Goal: Task Accomplishment & Management: Use online tool/utility

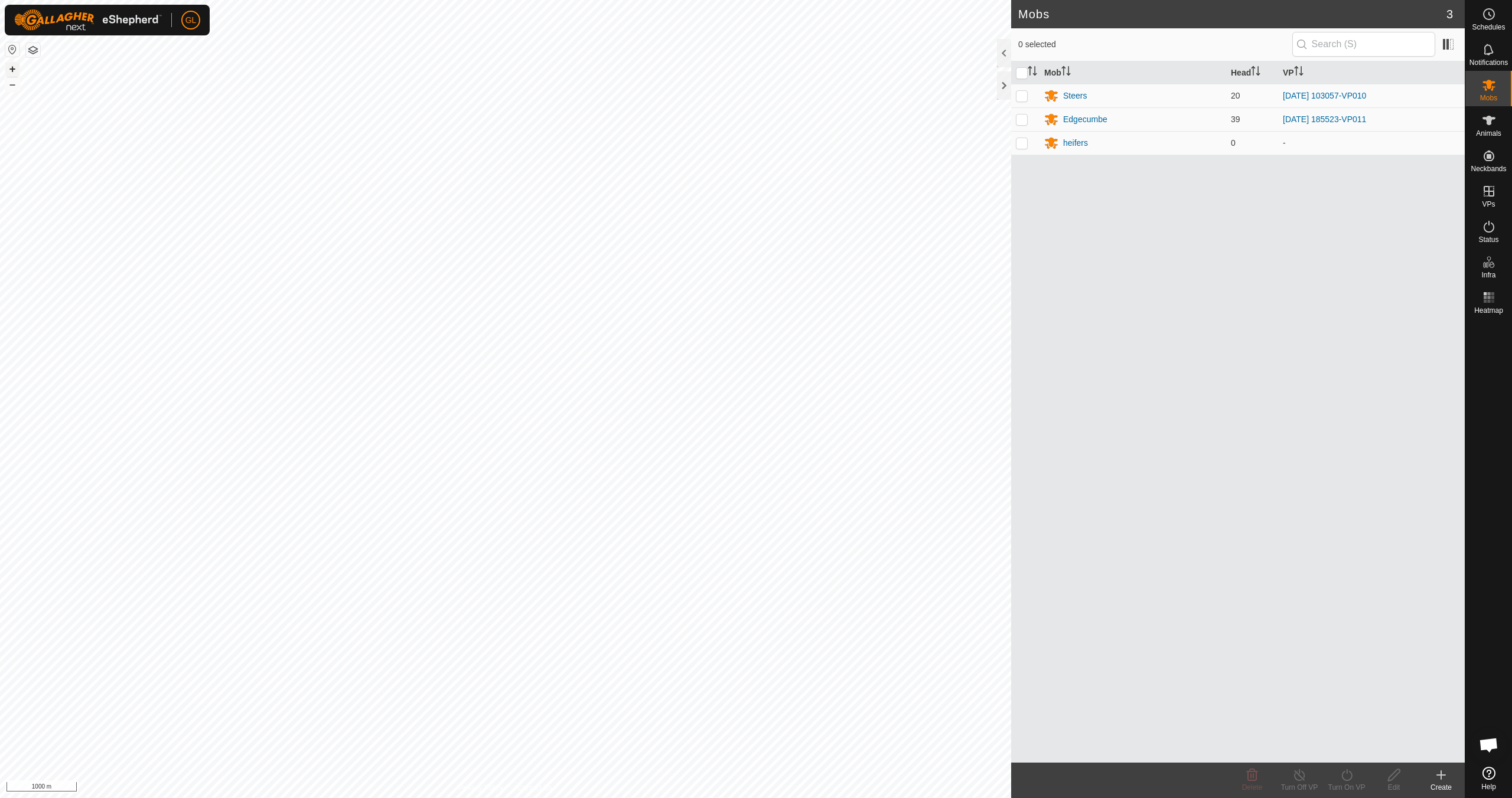
click at [13, 70] on button "+" at bounding box center [12, 69] width 14 height 14
click at [10, 70] on button "+" at bounding box center [12, 69] width 14 height 14
click at [14, 70] on button "+" at bounding box center [12, 69] width 14 height 14
click at [10, 69] on button "+" at bounding box center [12, 69] width 14 height 14
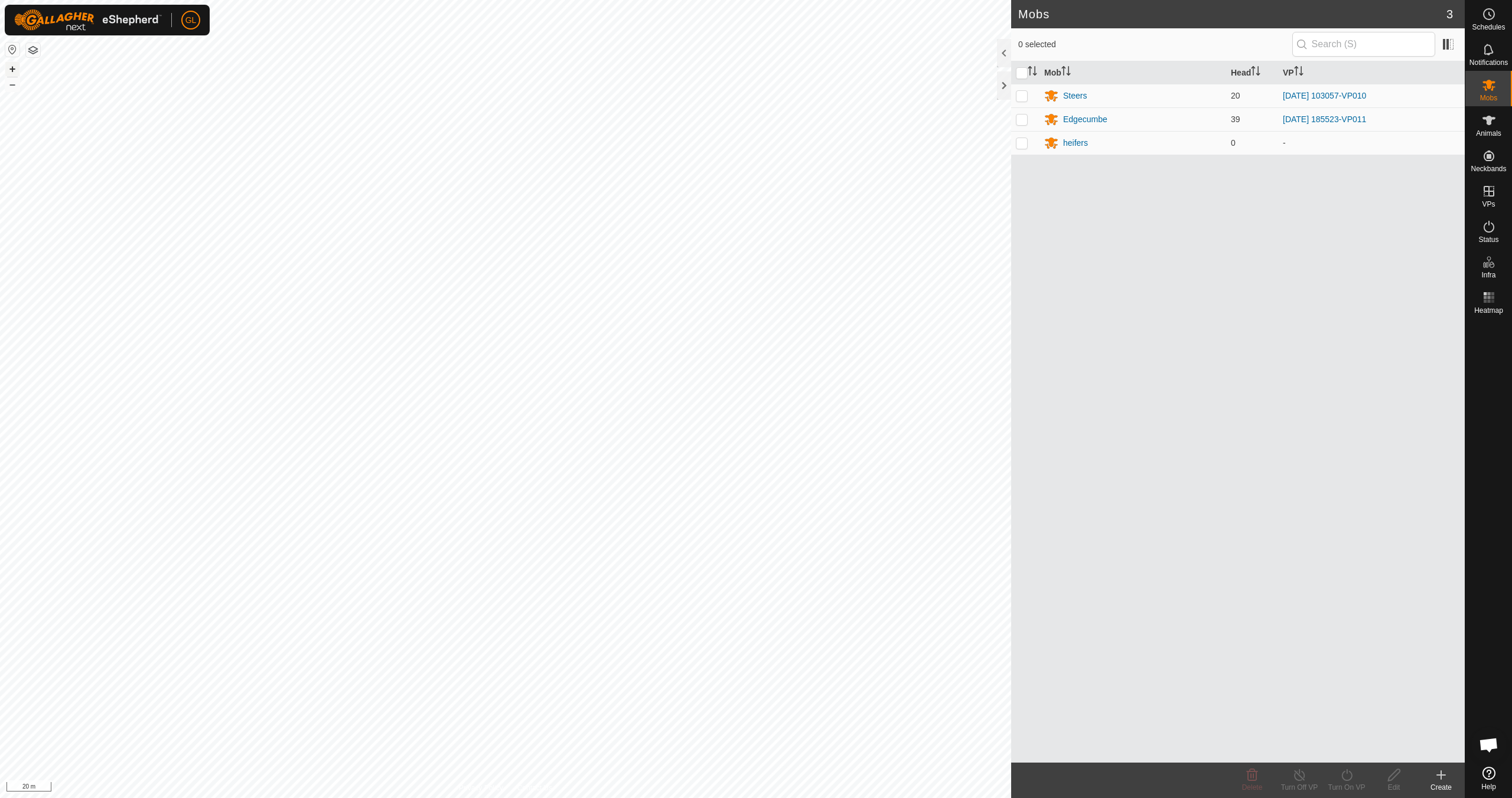
click at [13, 69] on button "+" at bounding box center [12, 69] width 14 height 14
click at [1417, 196] on link "In Rotation" at bounding box center [1413, 190] width 101 height 23
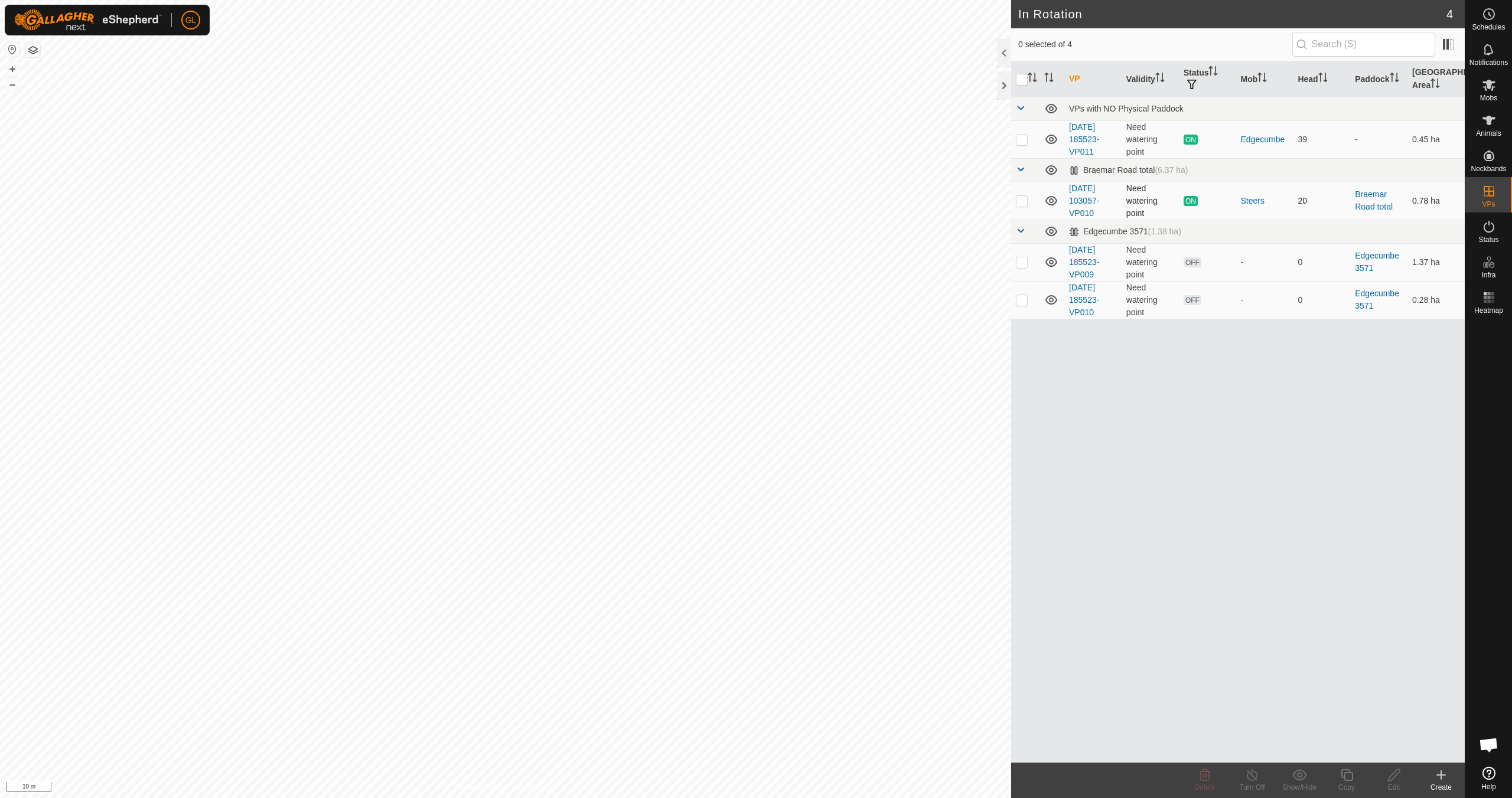
click at [1019, 201] on p-checkbox at bounding box center [1021, 200] width 12 height 9
checkbox input "true"
click at [1345, 779] on icon at bounding box center [1347, 775] width 15 height 14
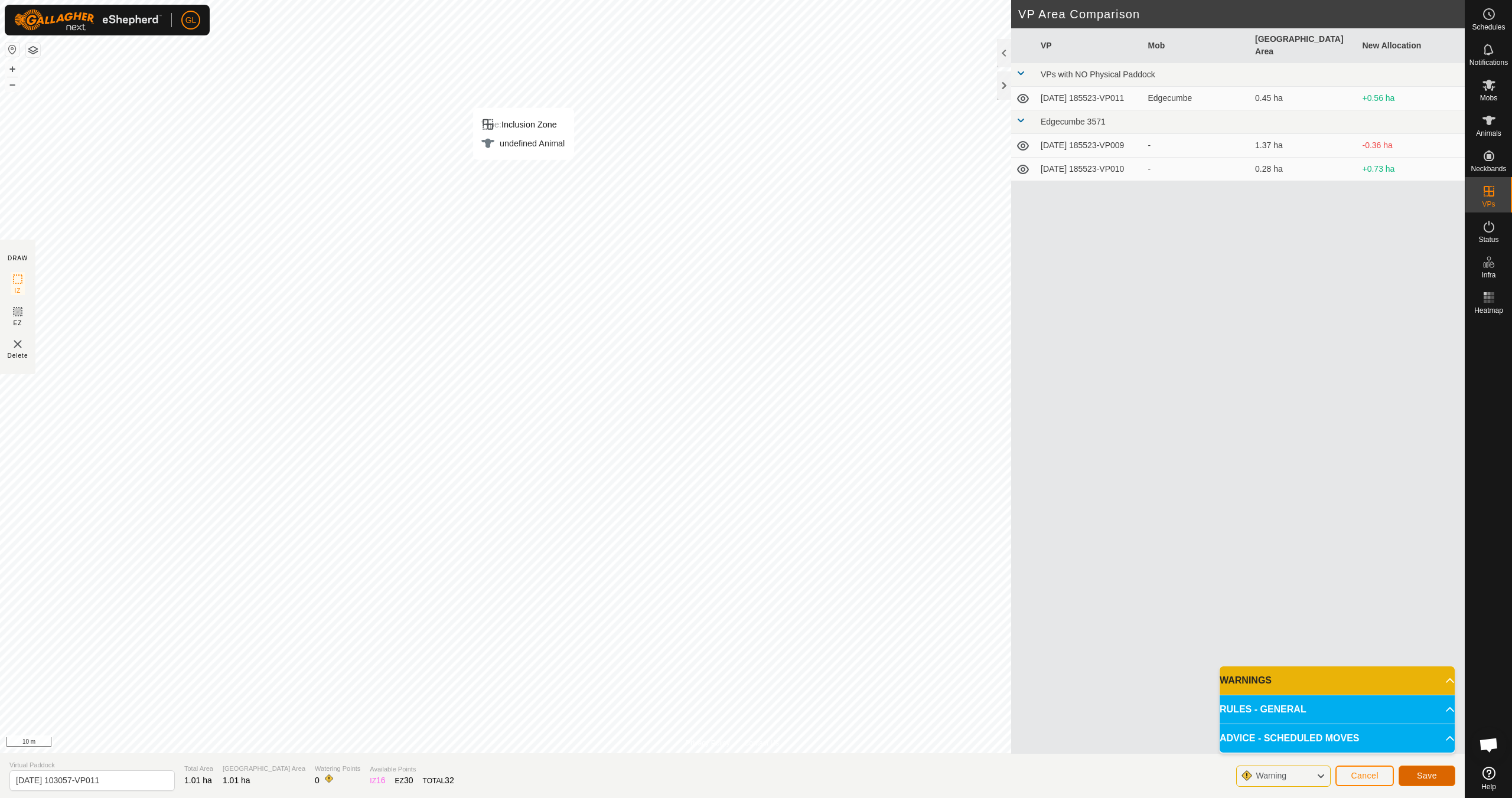
click at [1426, 771] on span "Save" at bounding box center [1427, 776] width 20 height 9
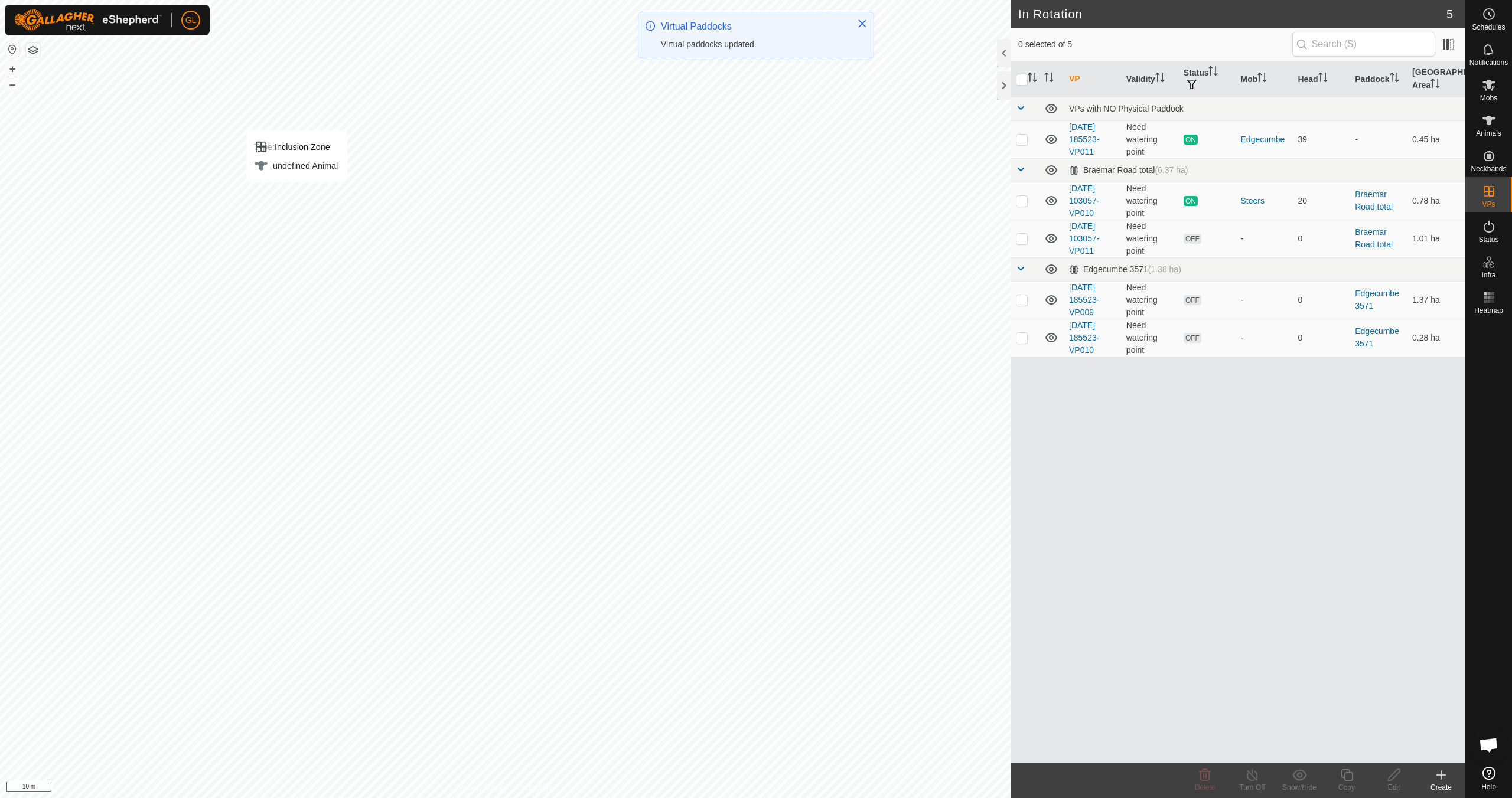
click at [1447, 775] on icon at bounding box center [1440, 775] width 14 height 14
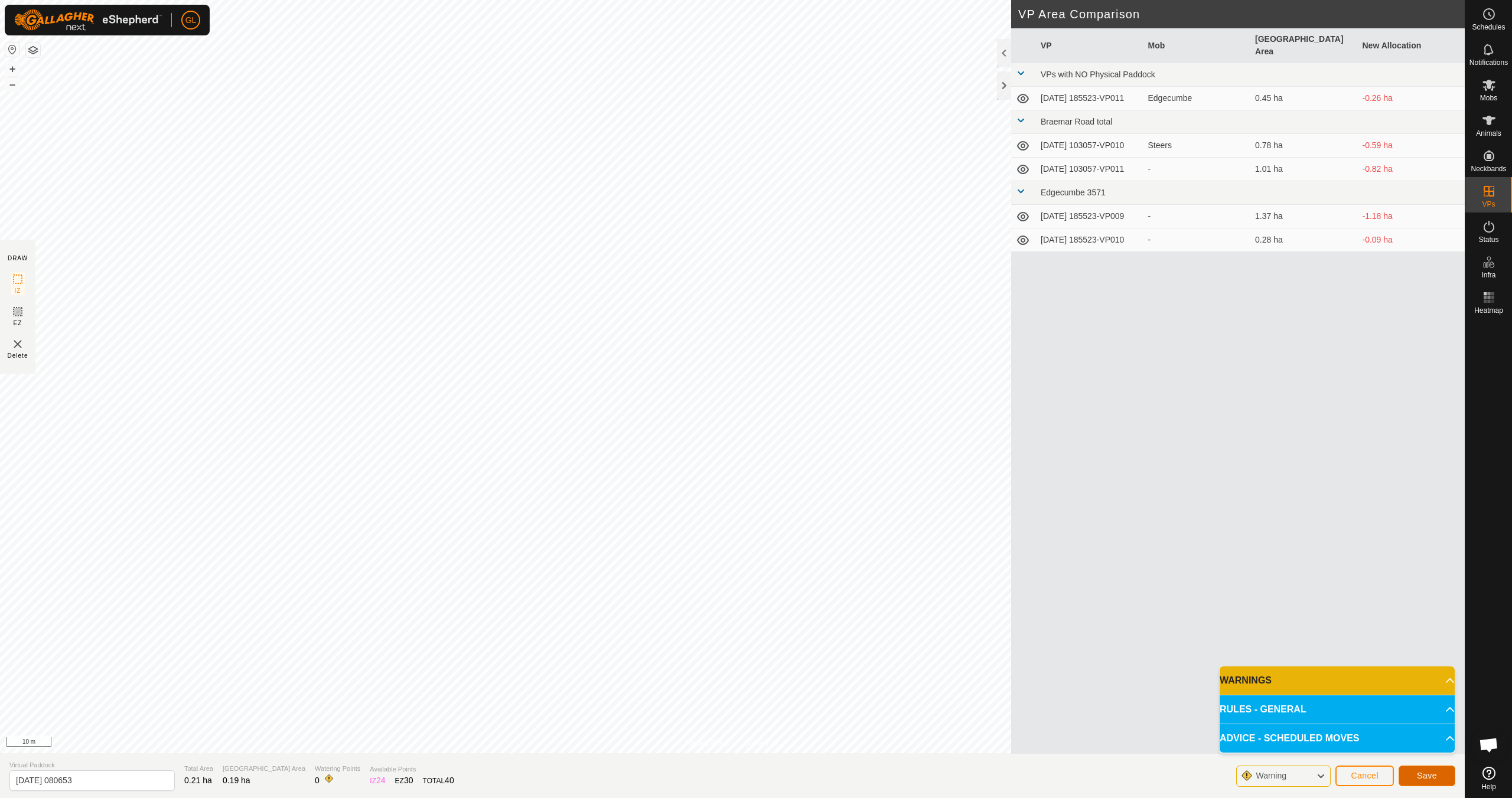
click at [1438, 781] on button "Save" at bounding box center [1426, 776] width 57 height 20
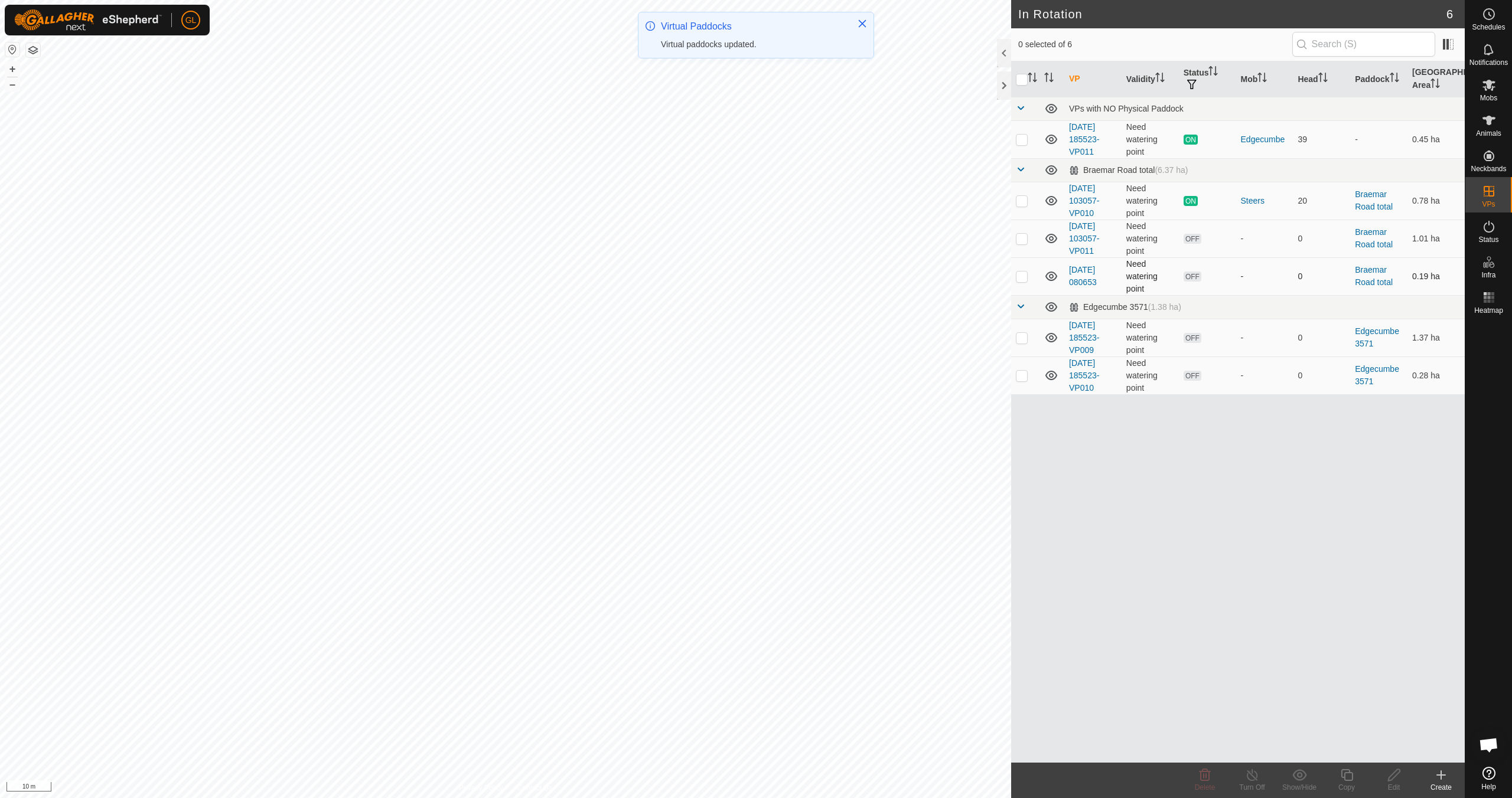
click at [1022, 277] on p-checkbox at bounding box center [1021, 277] width 12 height 9
click at [1202, 777] on icon at bounding box center [1205, 775] width 14 height 14
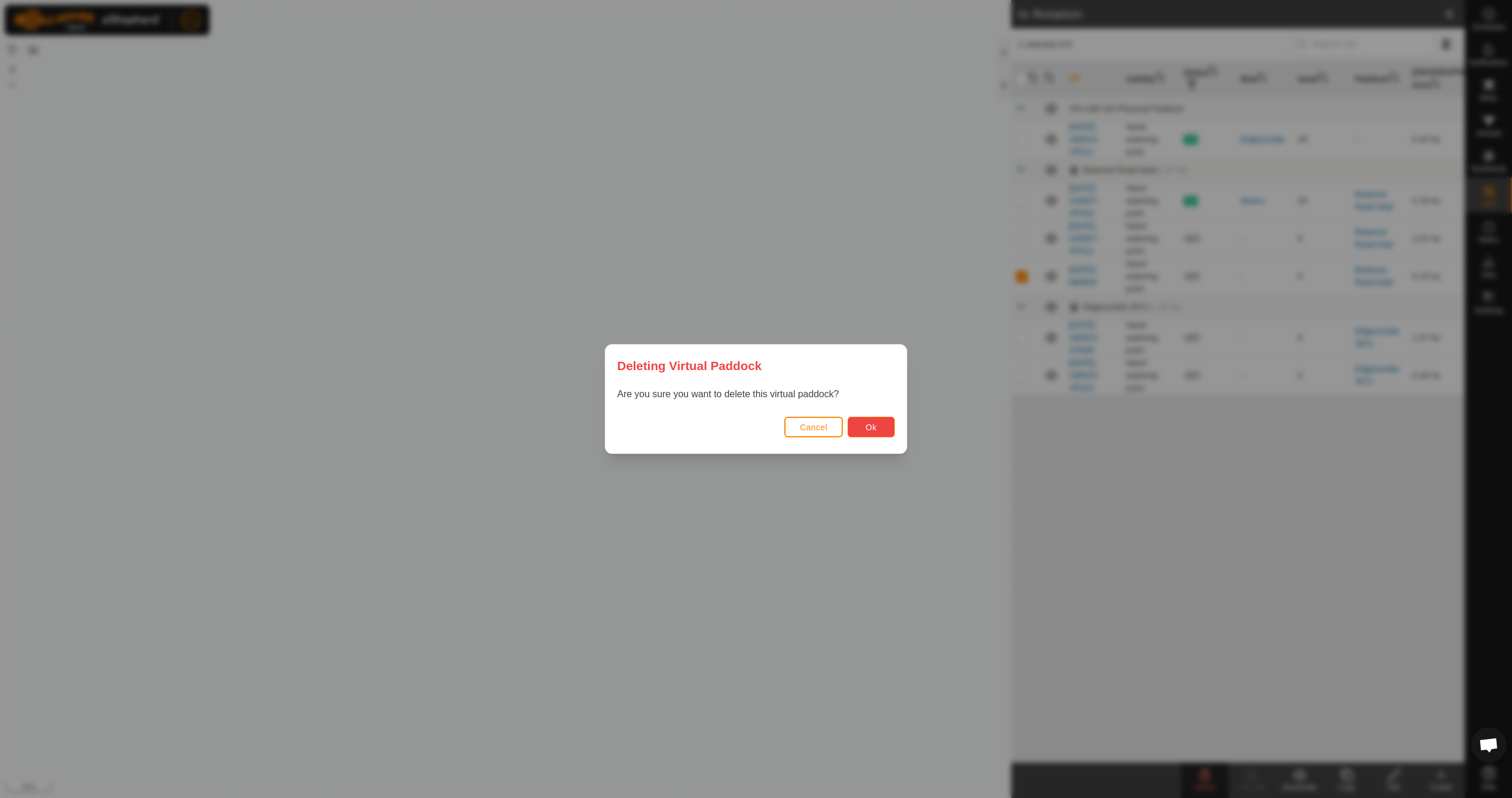
click at [875, 426] on span "Ok" at bounding box center [871, 427] width 11 height 9
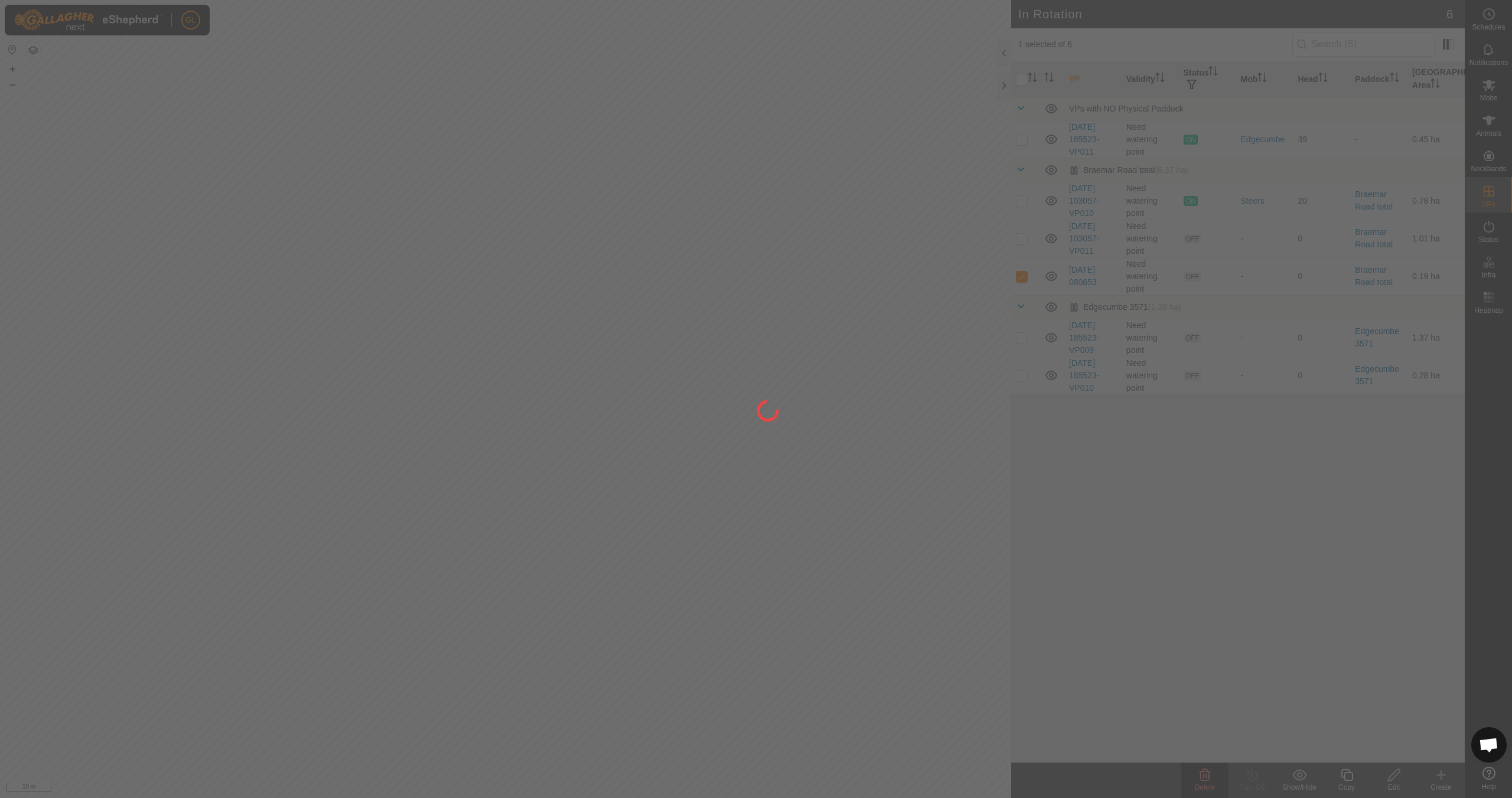
checkbox input "false"
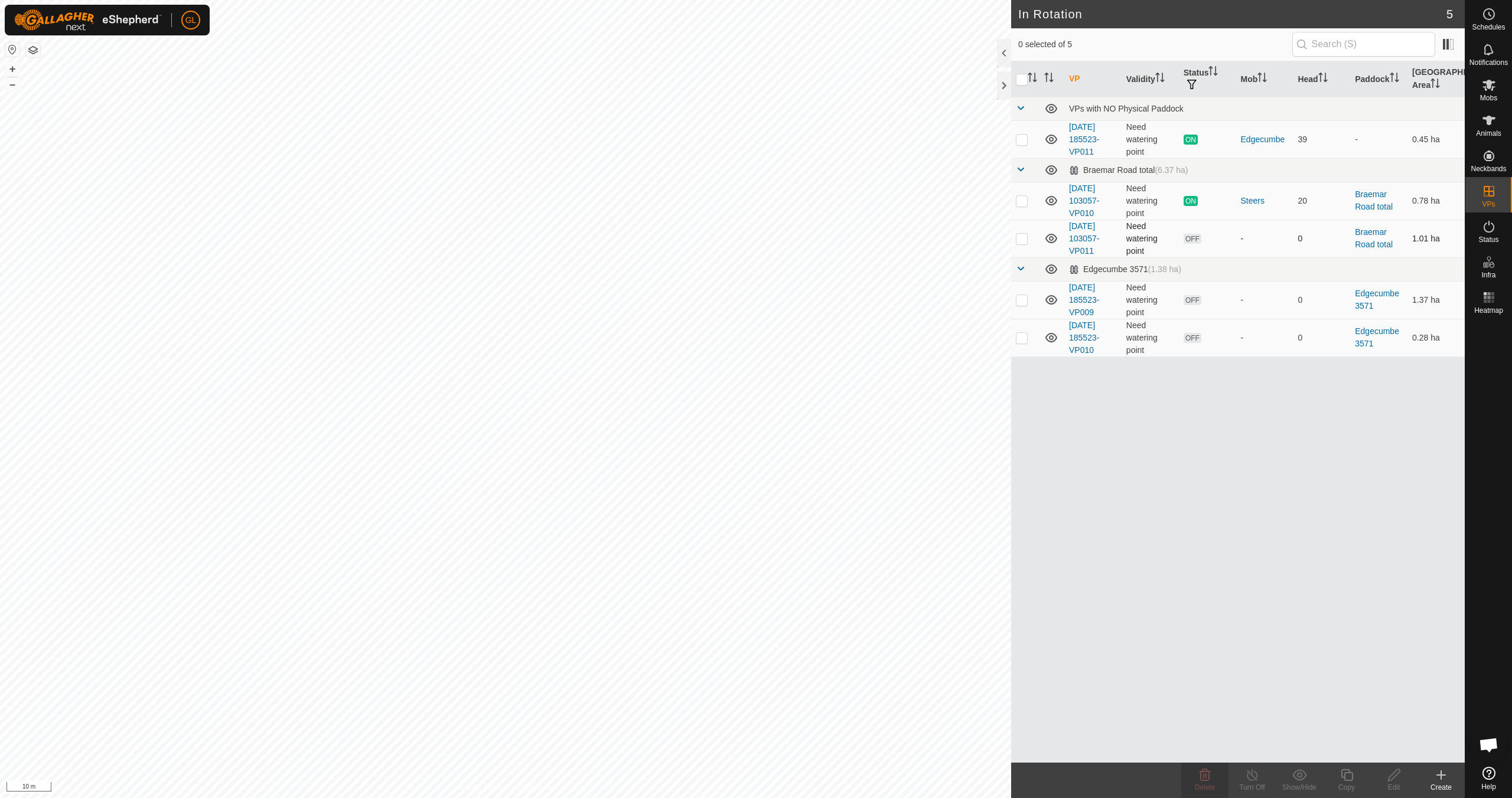
click at [1019, 238] on p-checkbox at bounding box center [1021, 238] width 12 height 9
checkbox input "true"
click at [1389, 778] on icon at bounding box center [1395, 775] width 15 height 14
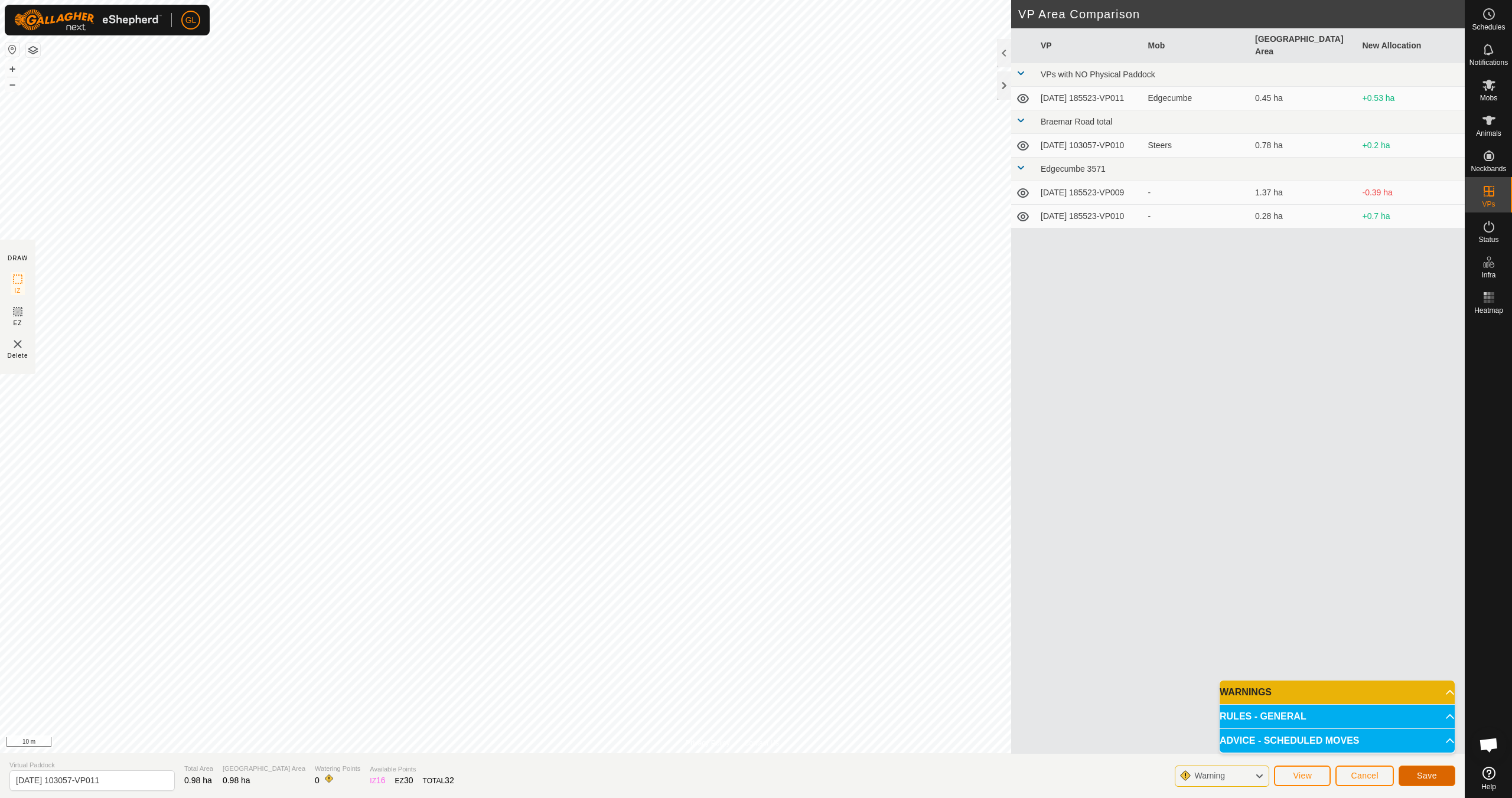
click at [1429, 777] on span "Save" at bounding box center [1427, 776] width 20 height 9
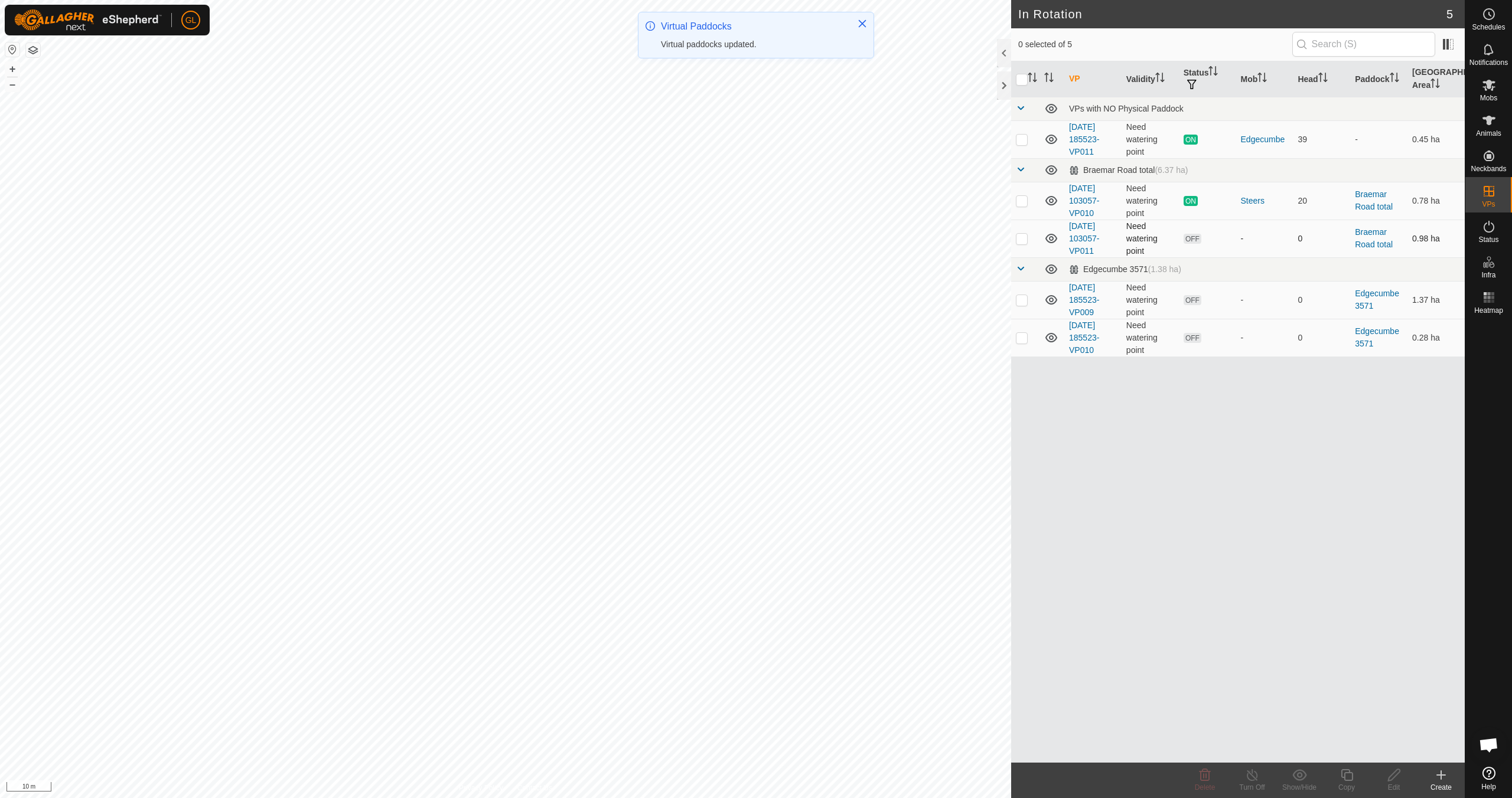
click at [1025, 237] on p-checkbox at bounding box center [1021, 238] width 12 height 9
checkbox input "true"
click at [1380, 774] on edit-svg-icon at bounding box center [1394, 775] width 48 height 14
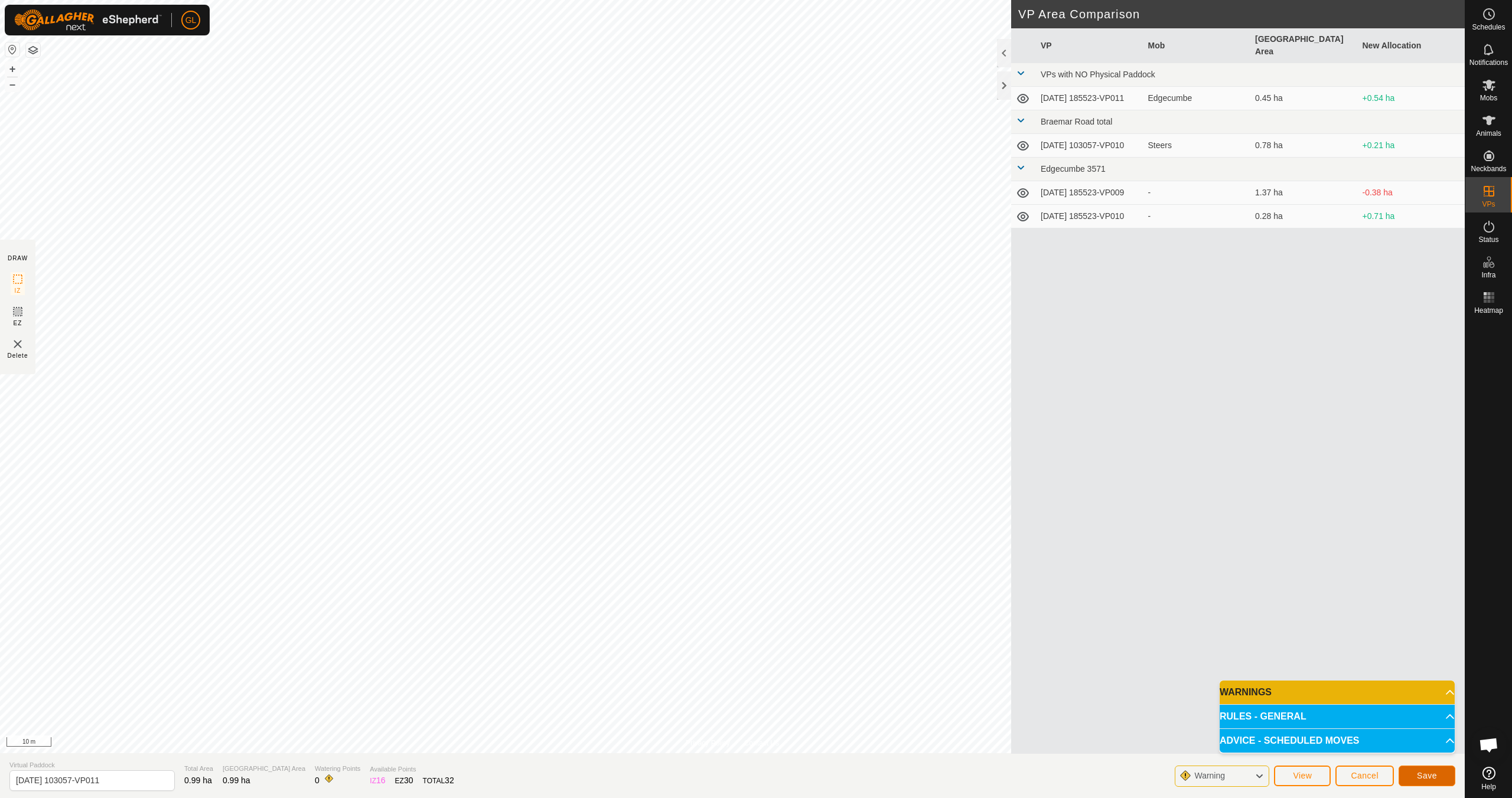
click at [1426, 774] on span "Save" at bounding box center [1427, 776] width 20 height 9
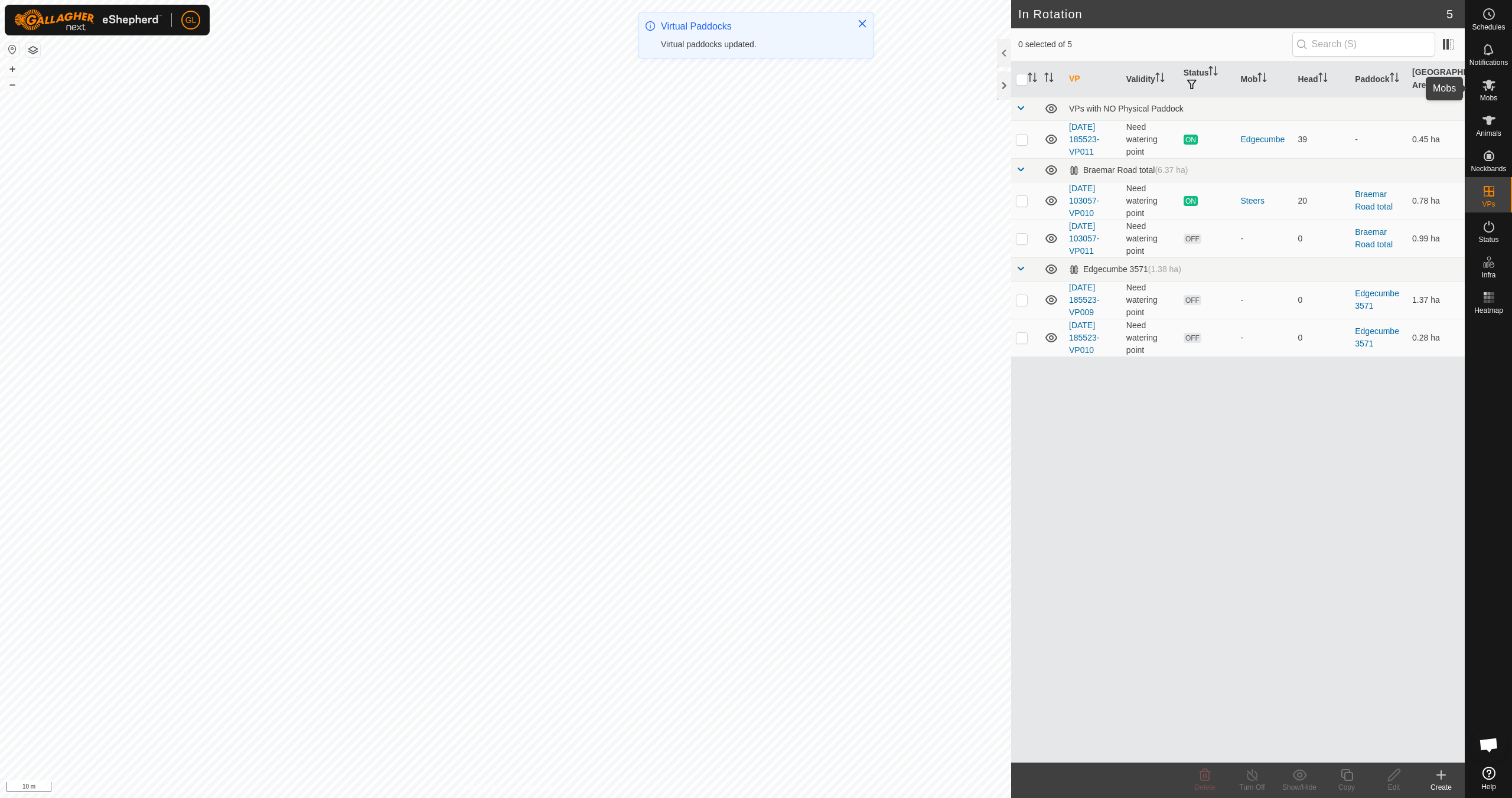
click at [1490, 95] on span "Mobs" at bounding box center [1489, 98] width 17 height 7
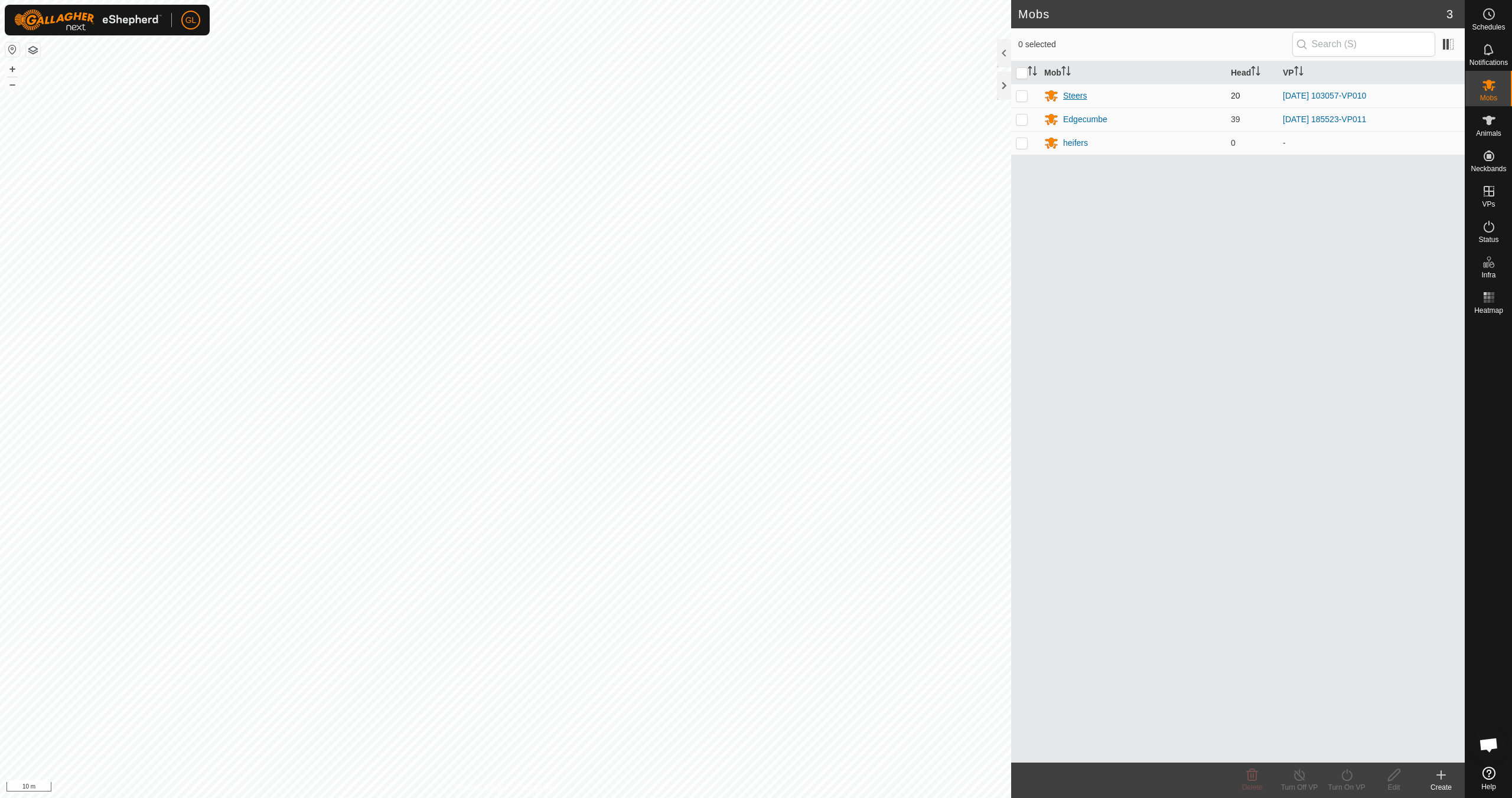
click at [1079, 95] on div "Steers" at bounding box center [1074, 95] width 23 height 12
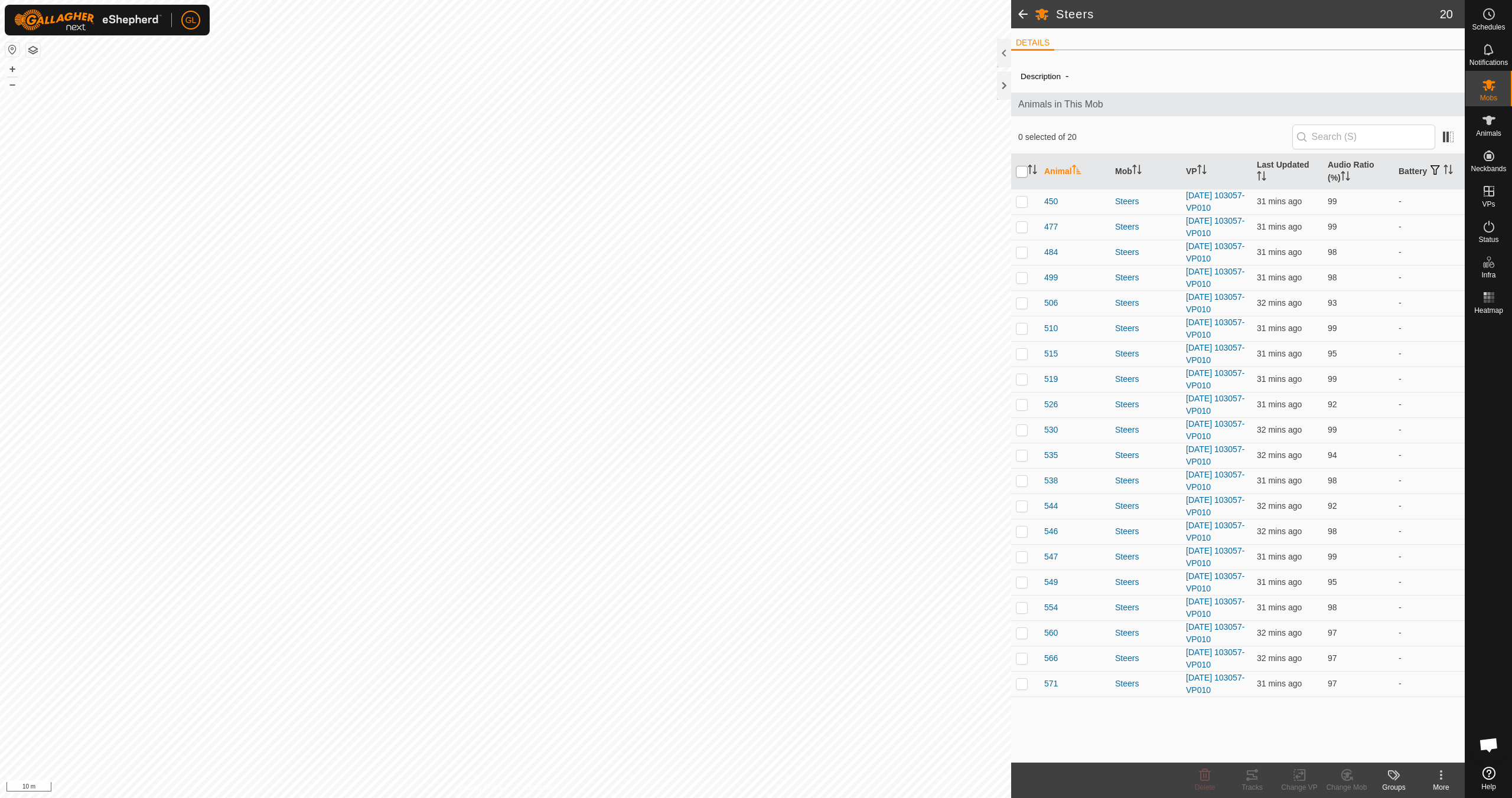
click at [1021, 171] on input "checkbox" at bounding box center [1021, 171] width 12 height 12
checkbox input "true"
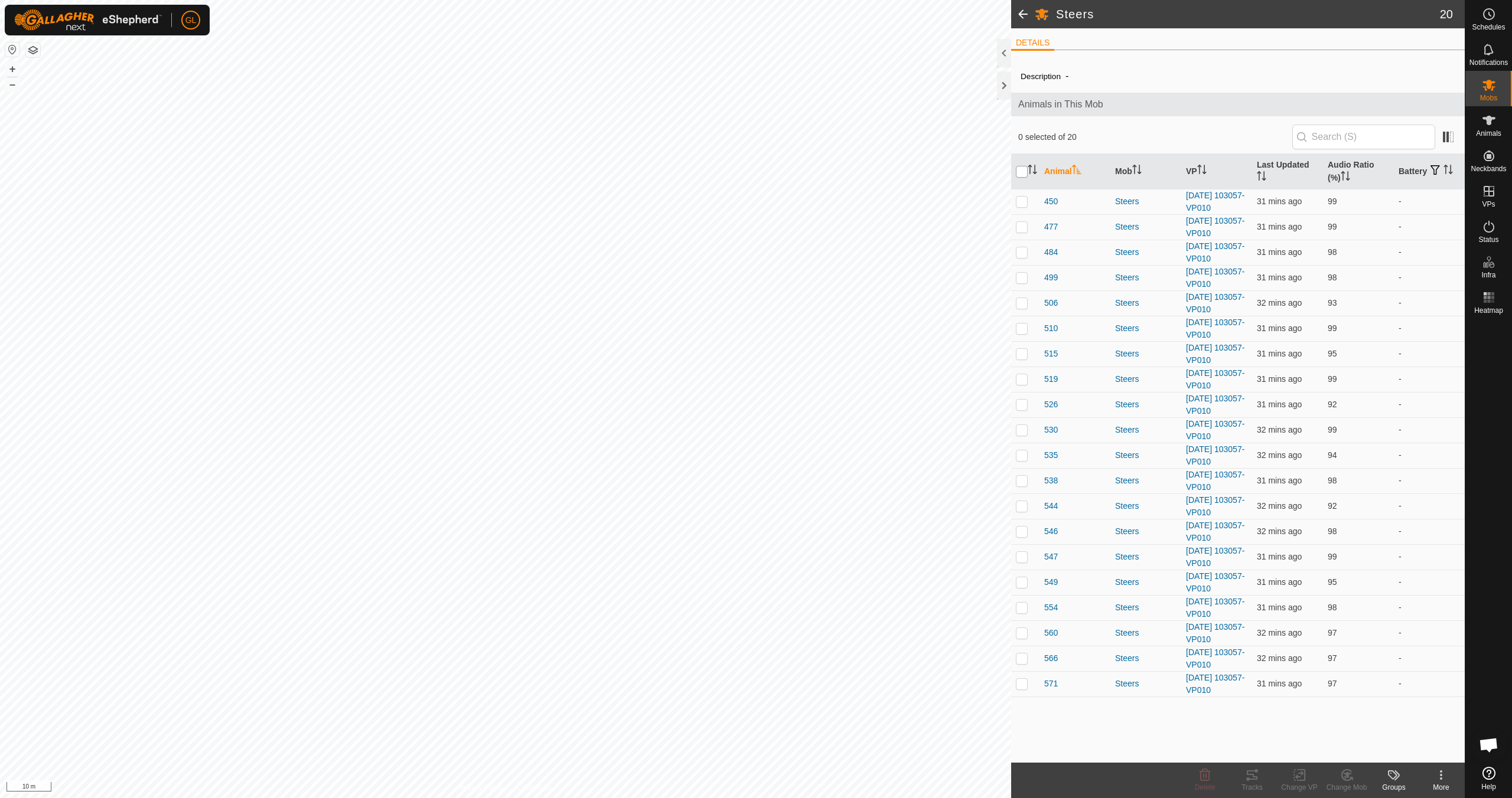
checkbox input "true"
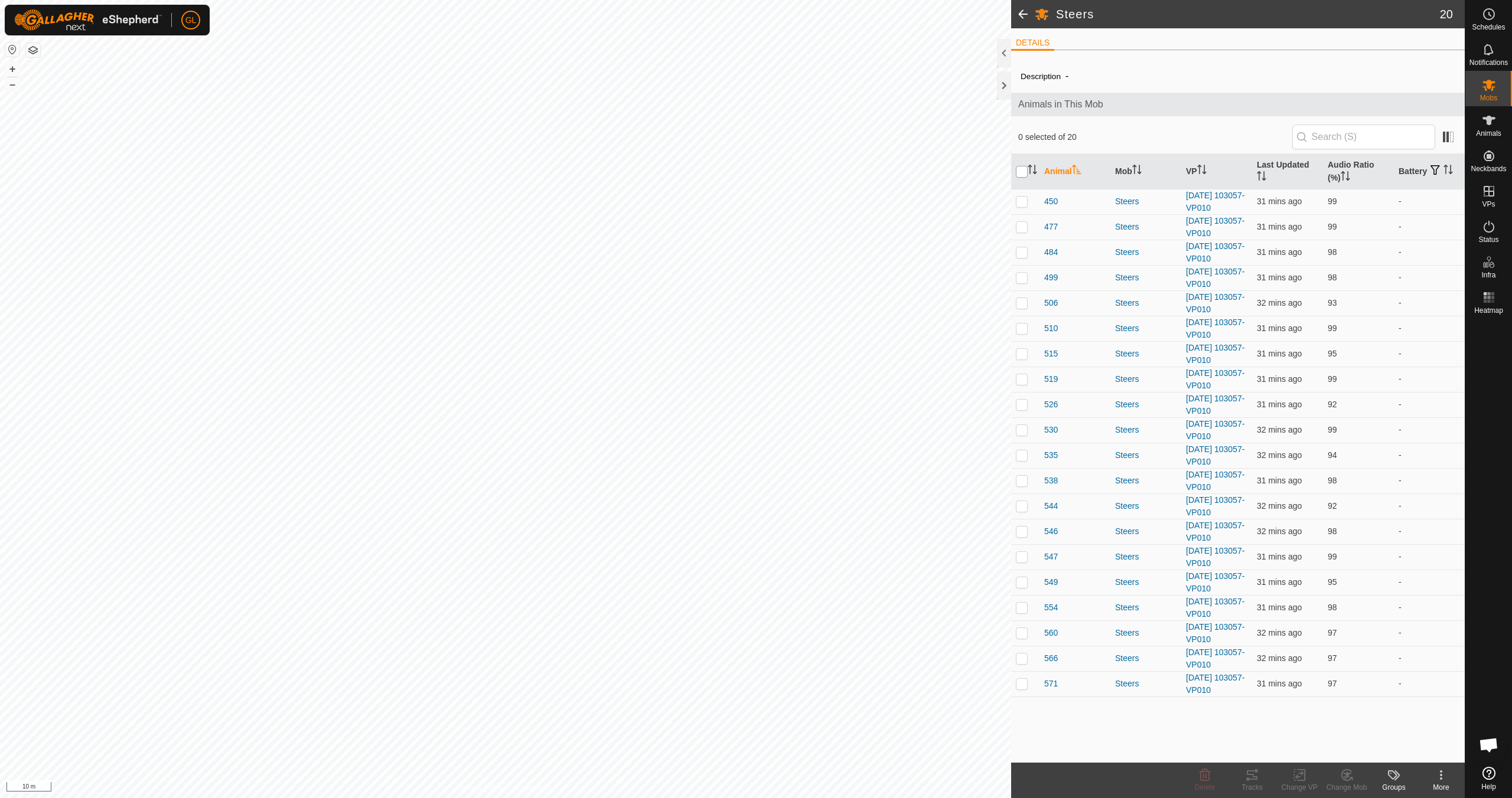
checkbox input "true"
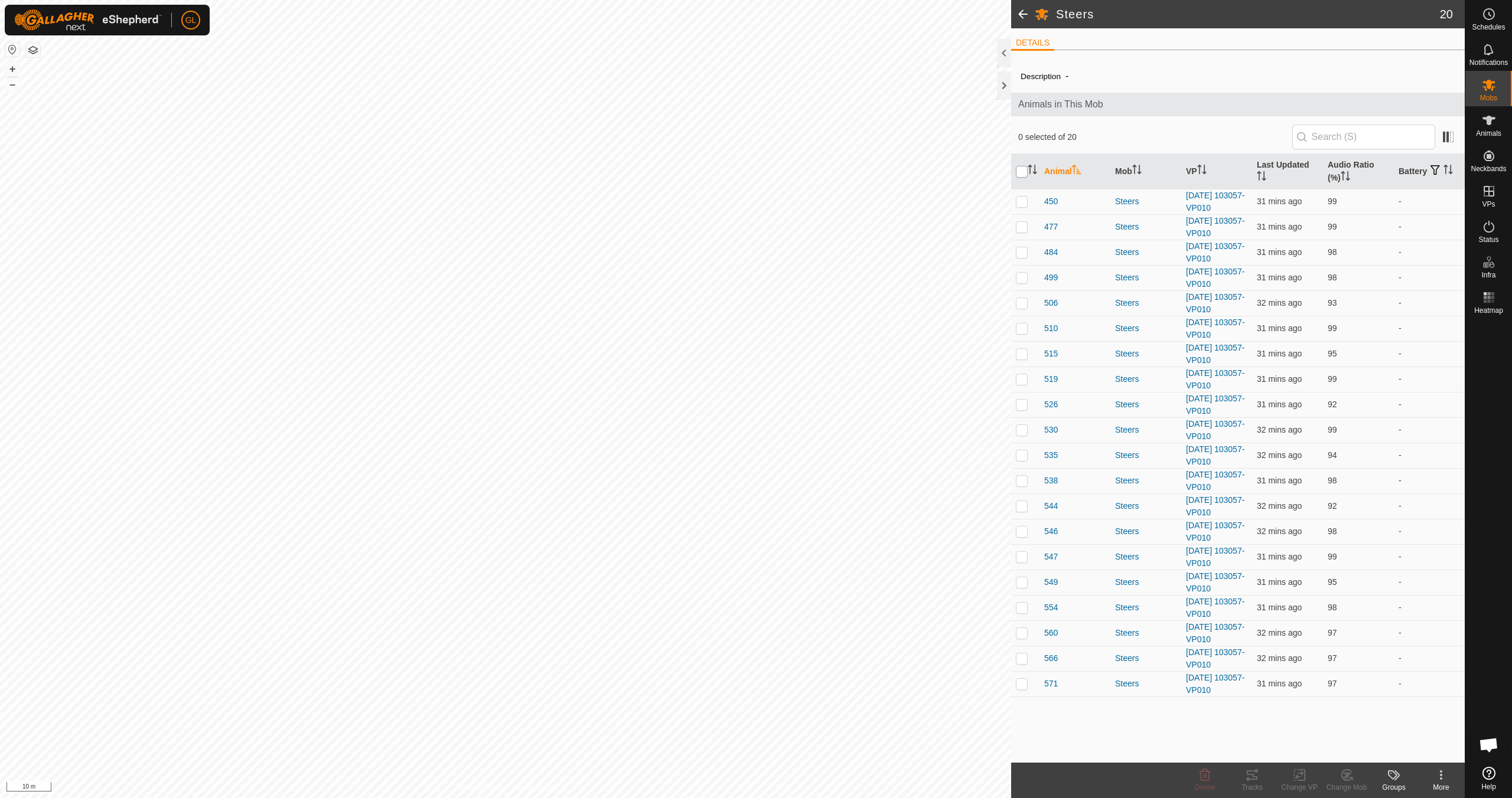
checkbox input "true"
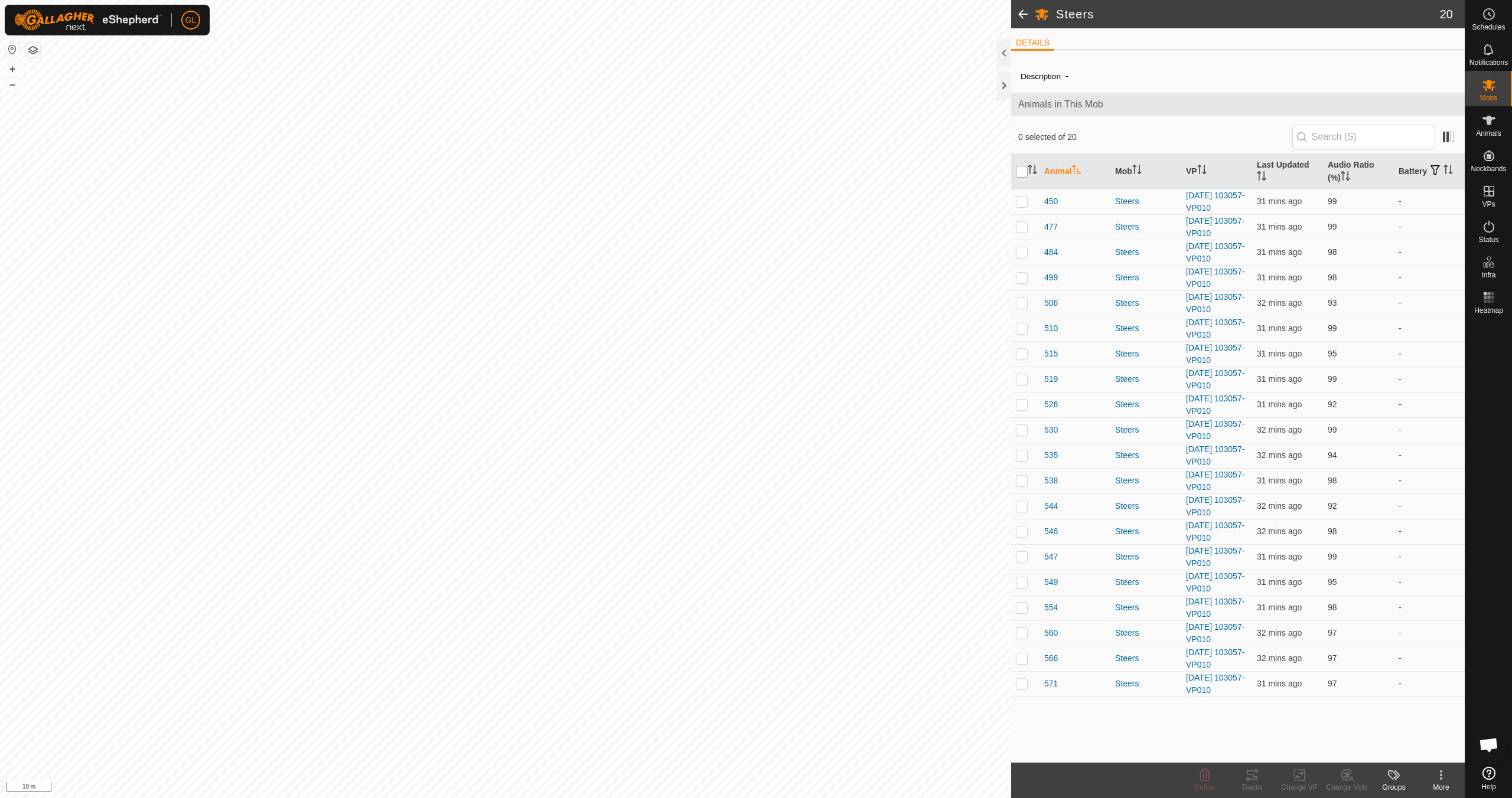
checkbox input "true"
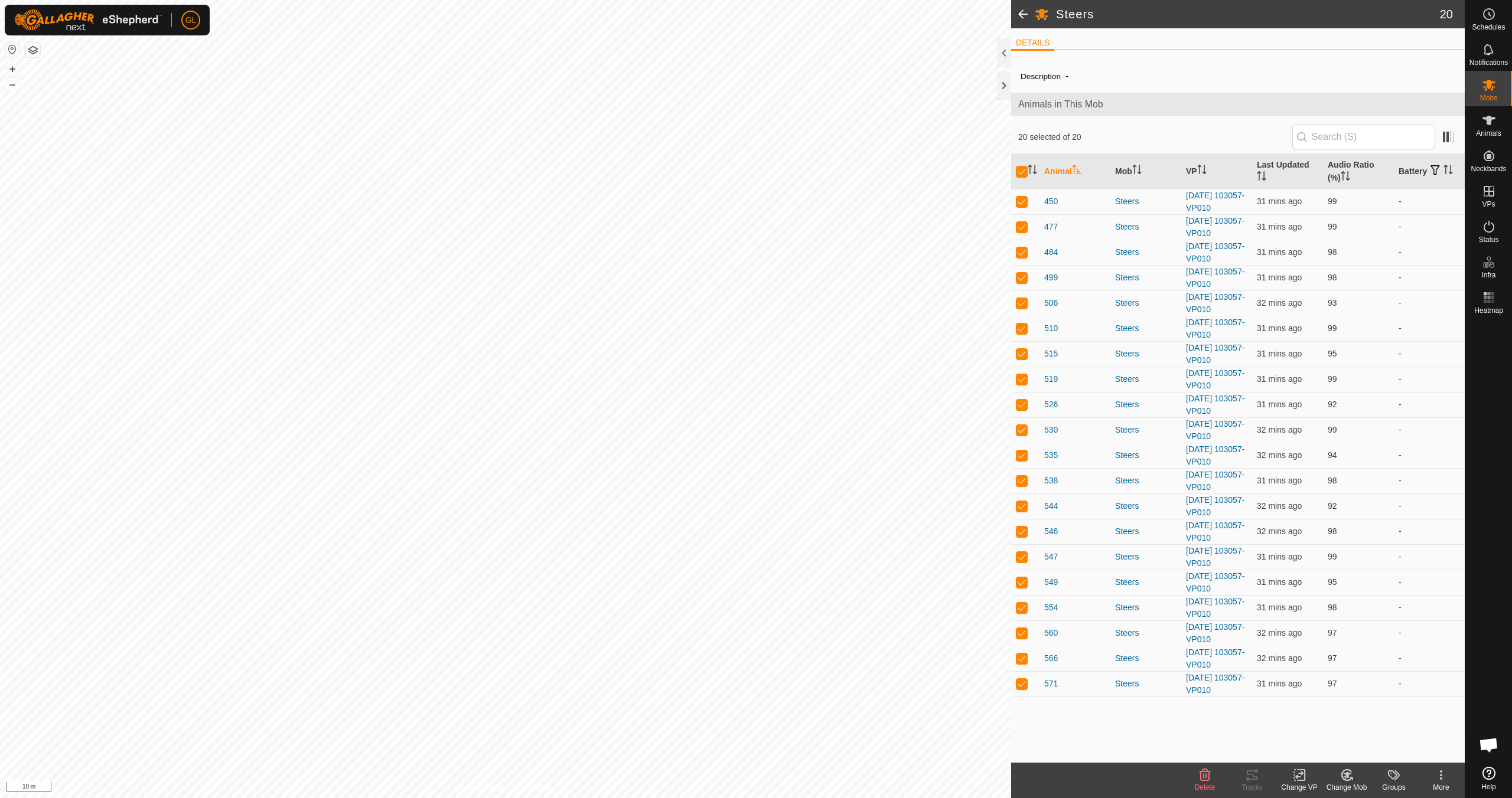
click at [1296, 779] on icon at bounding box center [1300, 775] width 15 height 14
click at [1311, 725] on link "Choose VP..." at bounding box center [1335, 724] width 117 height 23
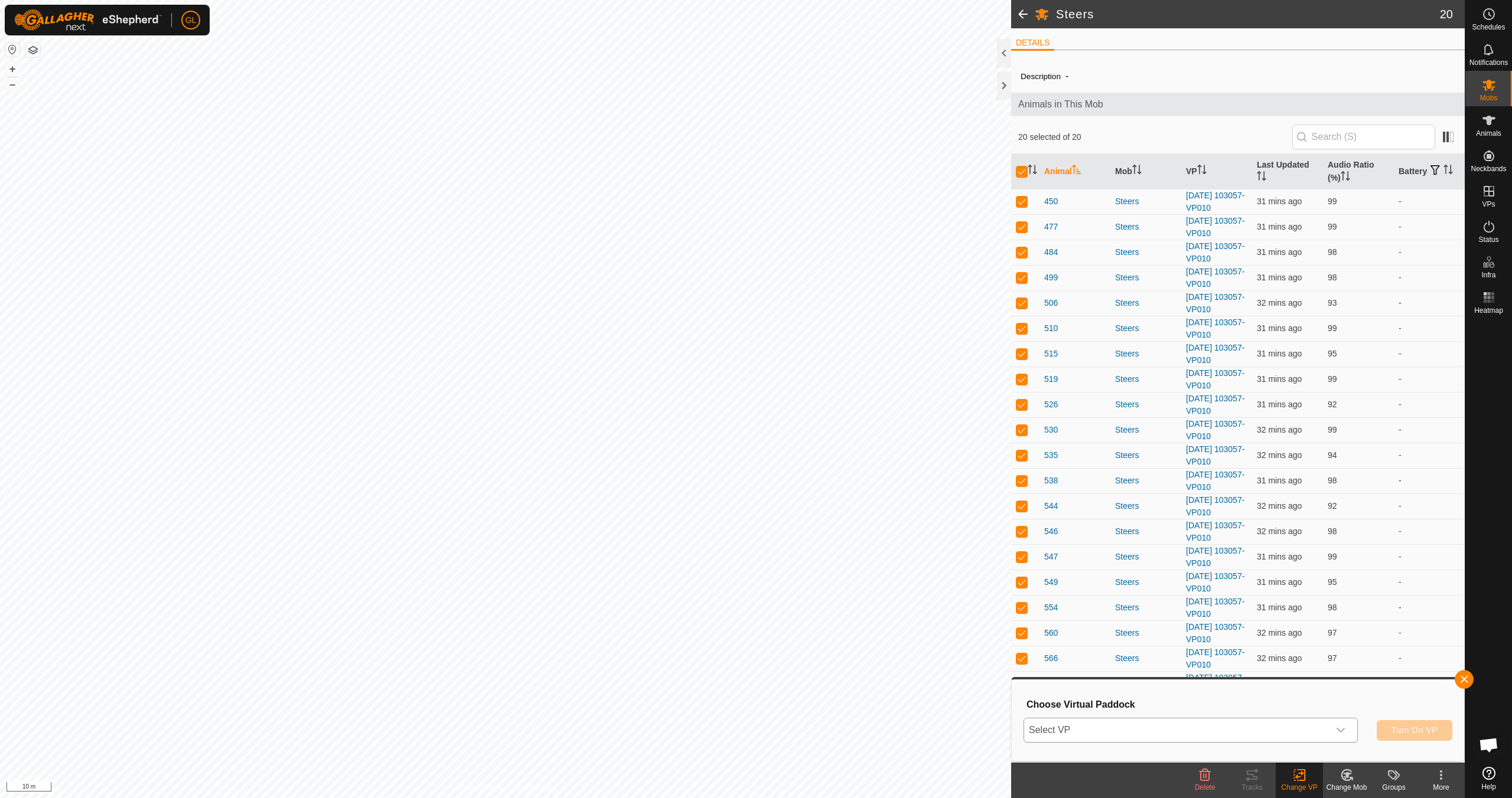
click at [1342, 728] on icon "dropdown trigger" at bounding box center [1341, 730] width 9 height 9
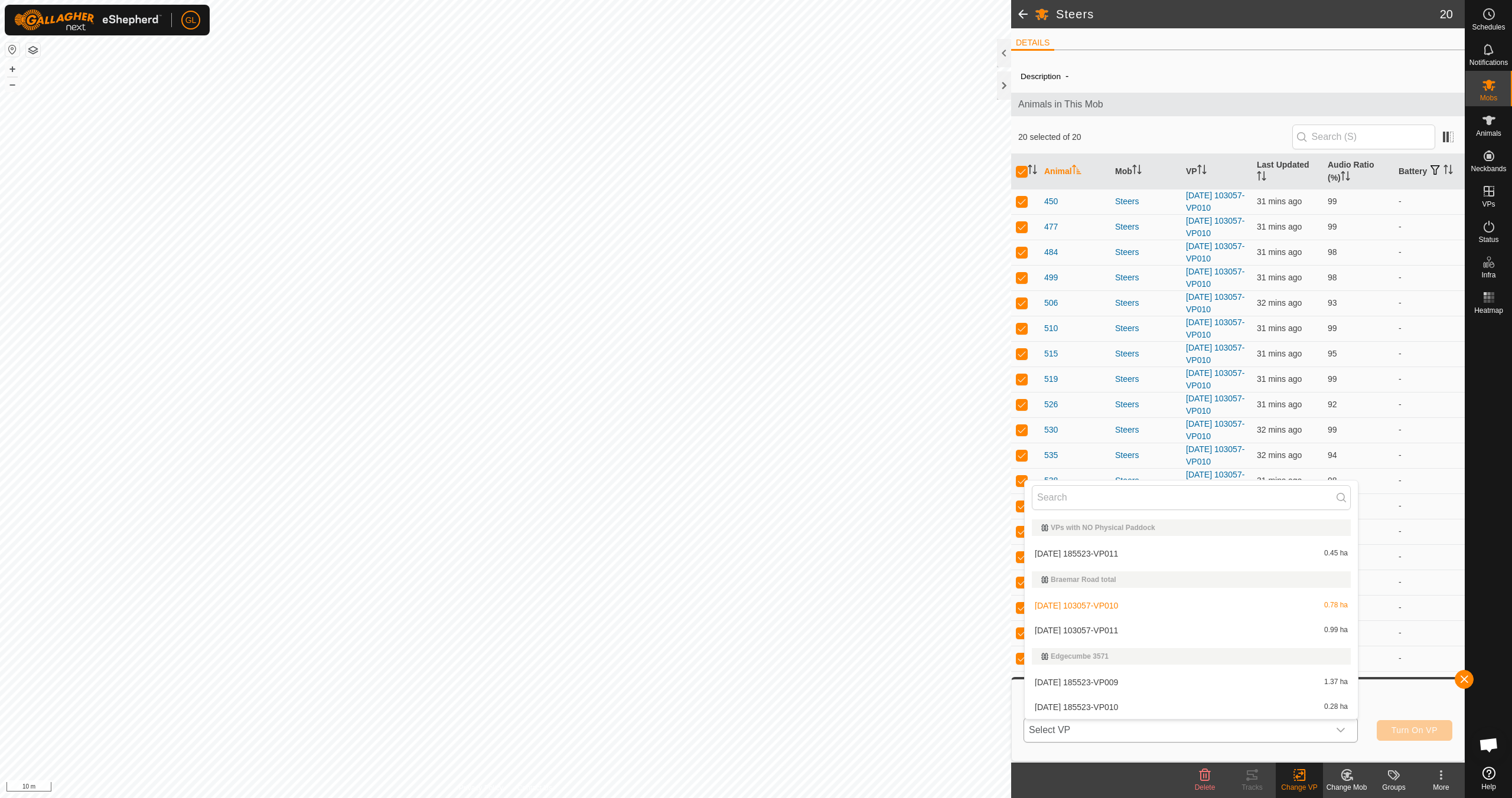
click at [1205, 629] on li "[DATE] 103057-VP011 0.99 ha" at bounding box center [1192, 629] width 334 height 23
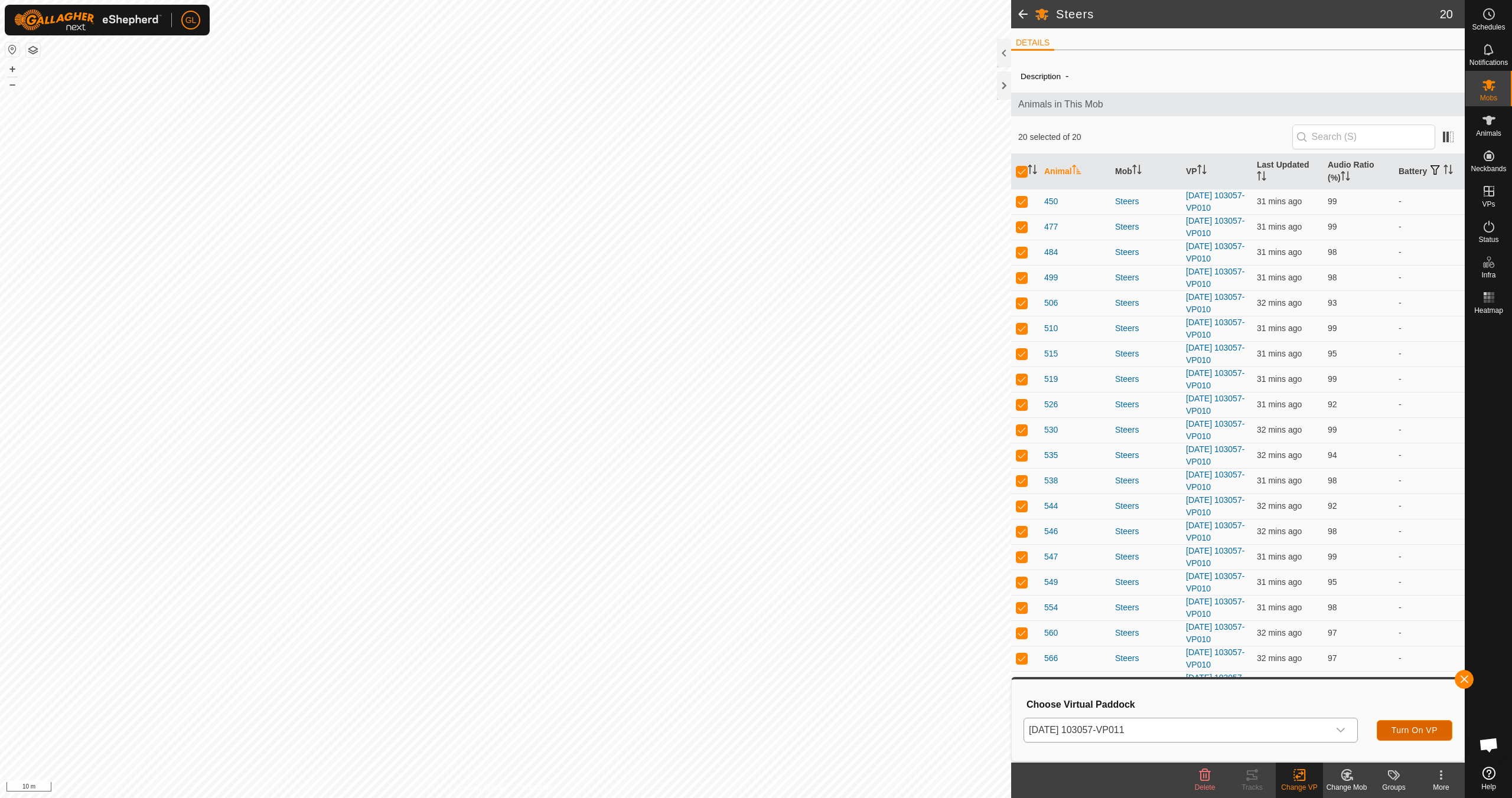
click at [1407, 730] on span "Turn On VP" at bounding box center [1414, 730] width 46 height 9
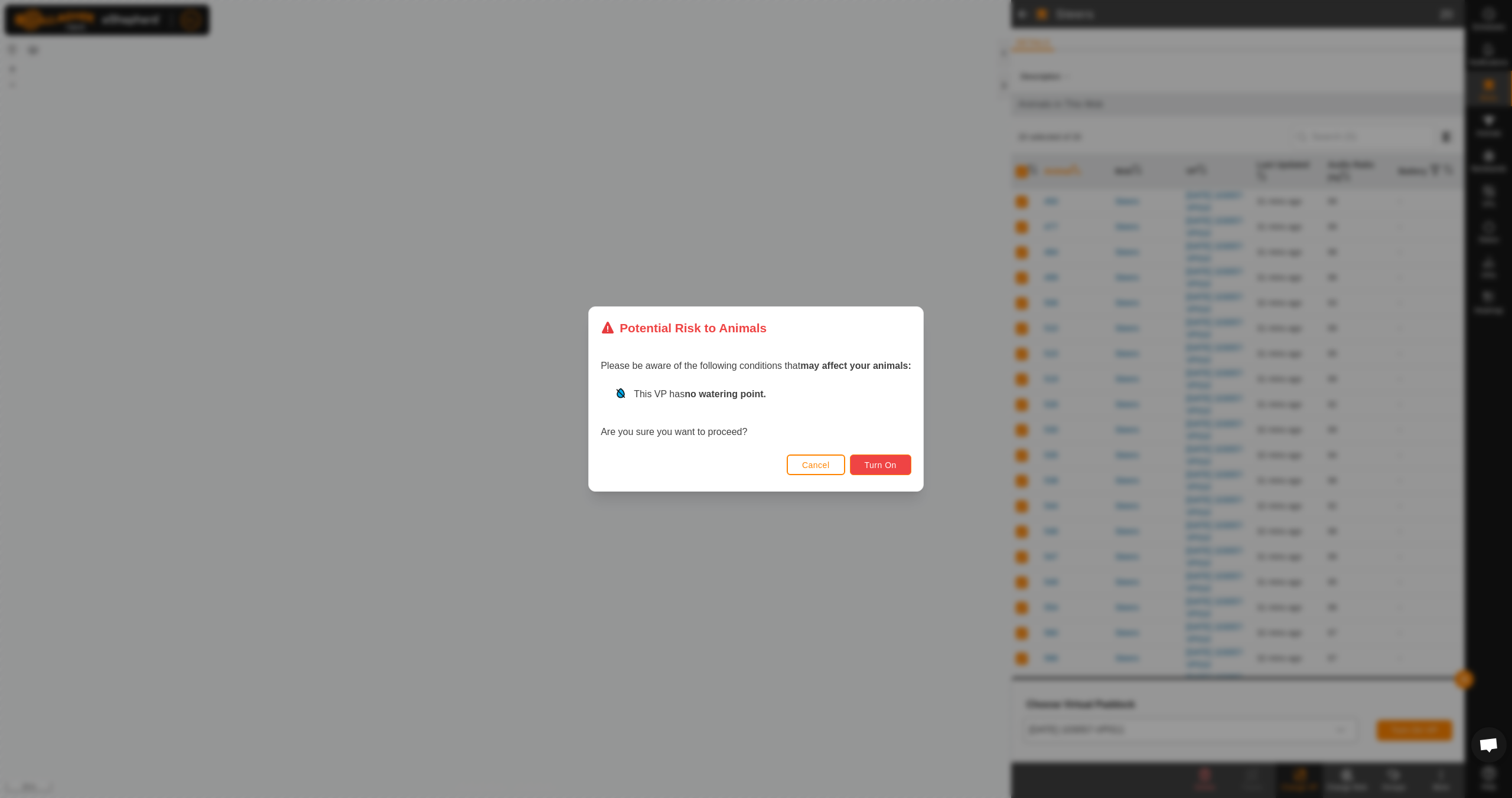
click at [880, 468] on span "Turn On" at bounding box center [880, 466] width 32 height 9
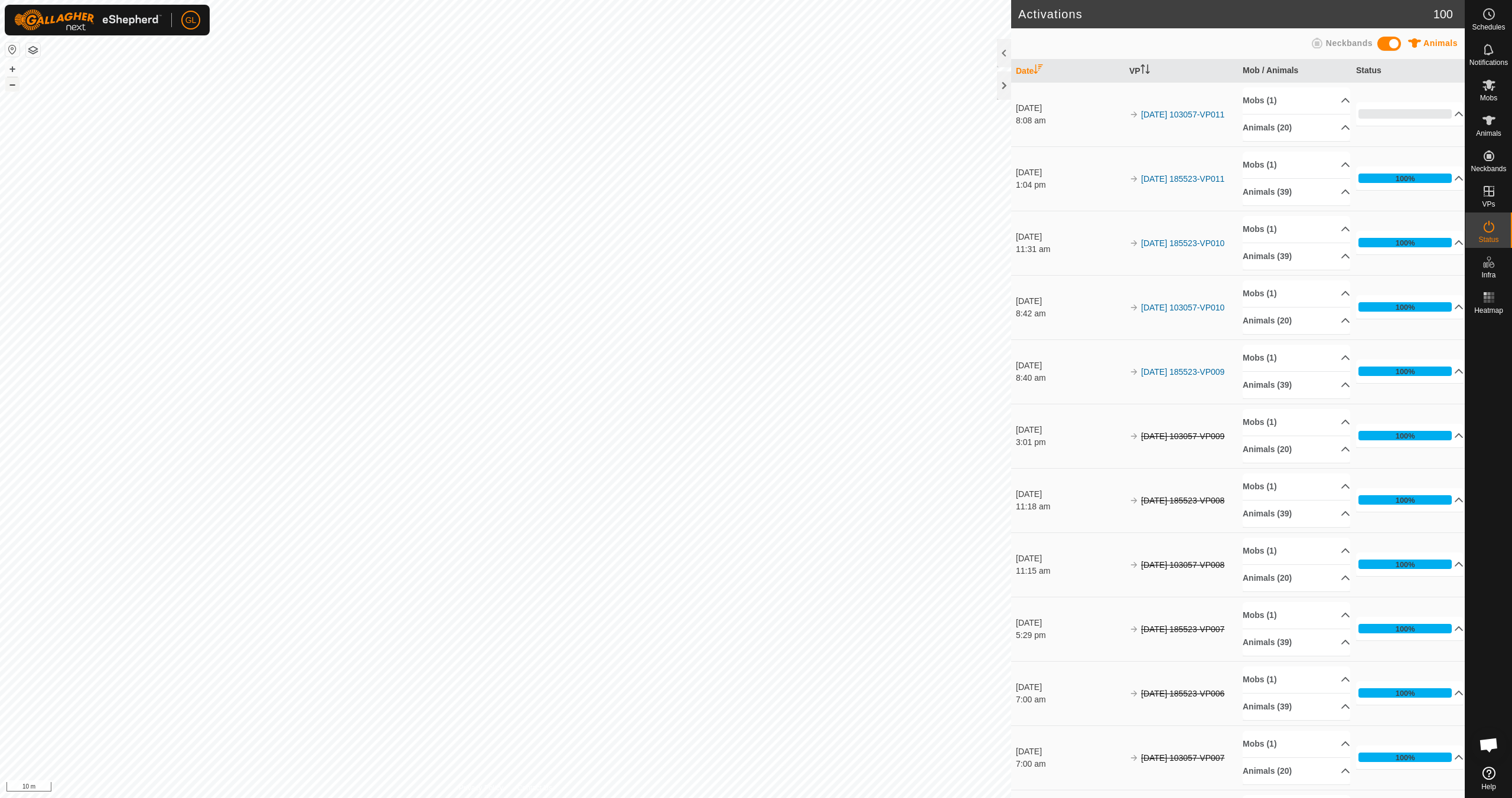
click at [12, 85] on button "–" at bounding box center [12, 84] width 14 height 14
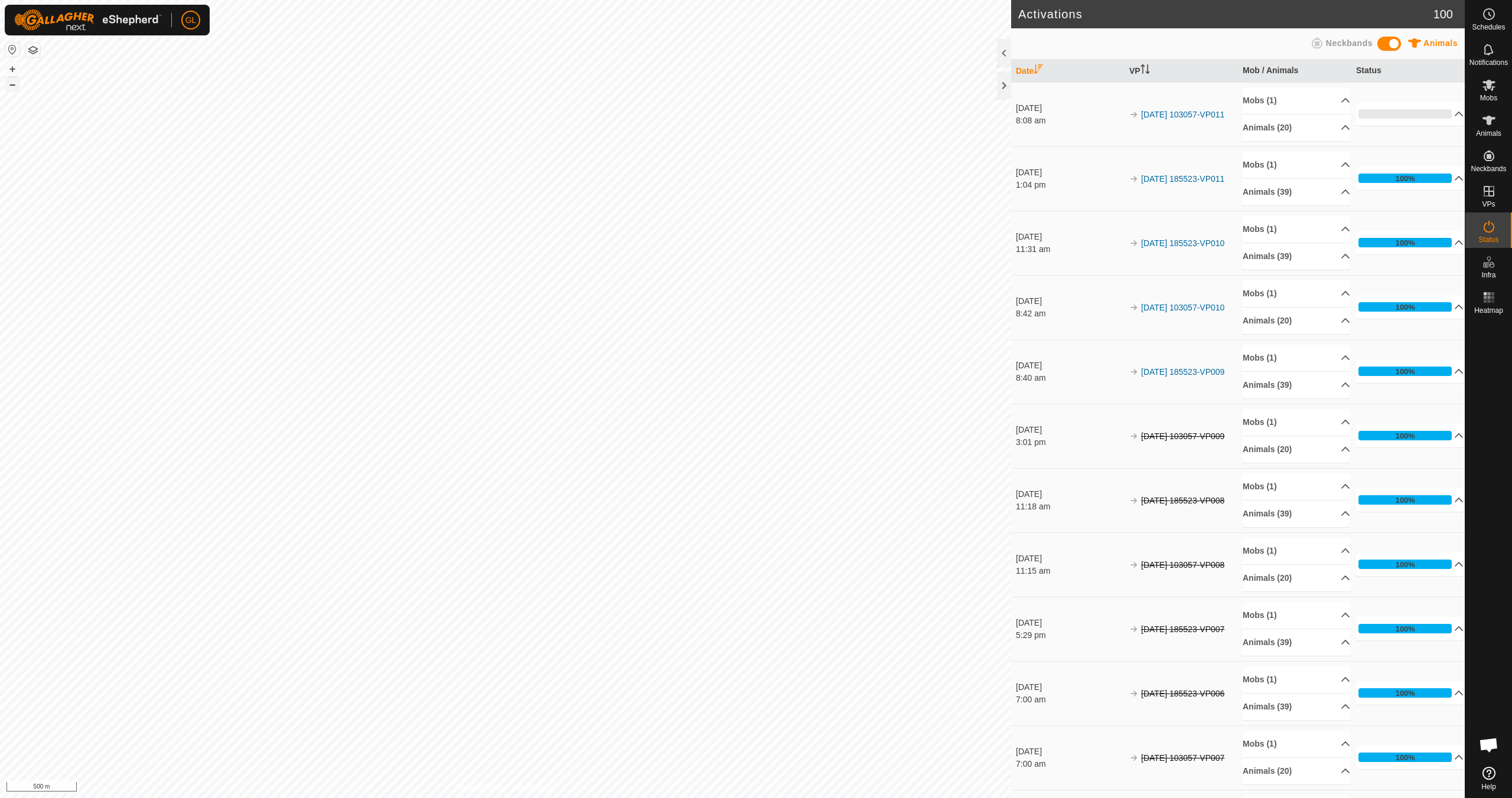
click at [12, 85] on button "–" at bounding box center [12, 84] width 14 height 14
click at [10, 66] on button "+" at bounding box center [12, 69] width 14 height 14
click at [1414, 191] on link "In Rotation" at bounding box center [1413, 190] width 101 height 23
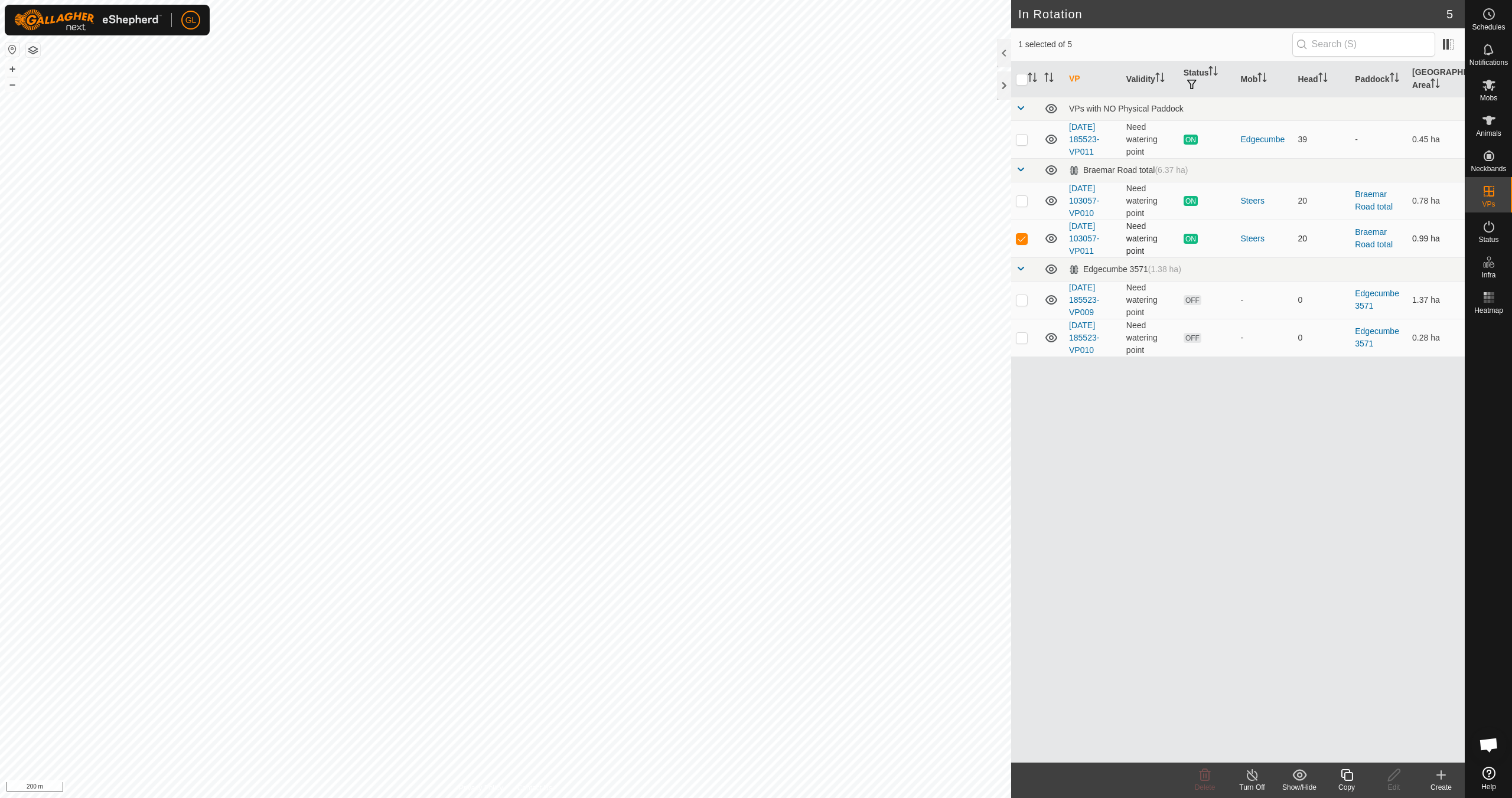
click at [1028, 237] on td at bounding box center [1025, 238] width 28 height 38
checkbox input "false"
click at [9, 65] on button "+" at bounding box center [12, 69] width 14 height 14
click at [13, 74] on button "+" at bounding box center [12, 69] width 14 height 14
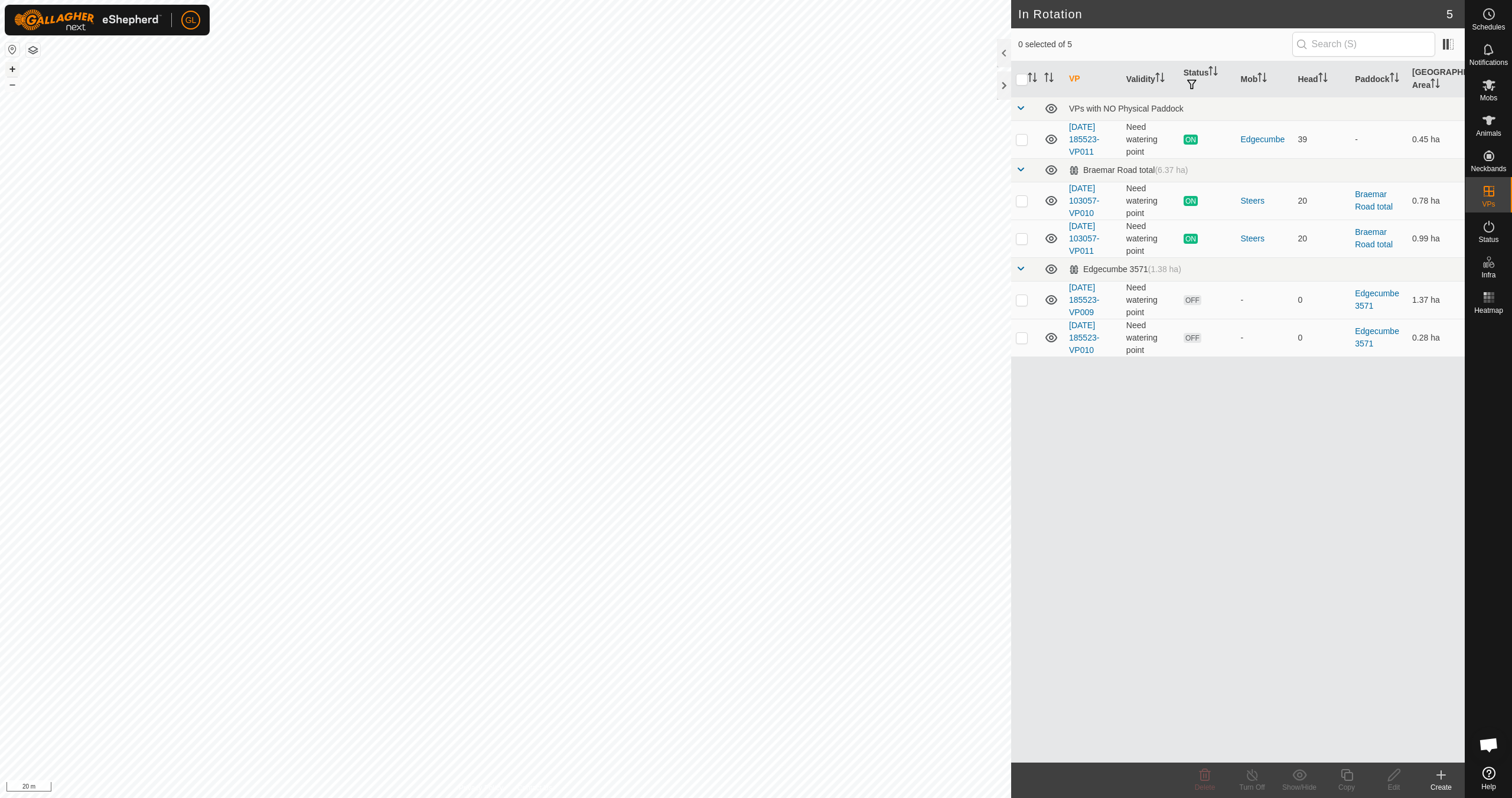
click at [13, 70] on button "+" at bounding box center [12, 69] width 14 height 14
click at [1026, 300] on p-checkbox at bounding box center [1021, 300] width 12 height 9
checkbox input "true"
click at [1021, 339] on p-checkbox at bounding box center [1021, 338] width 12 height 9
checkbox input "true"
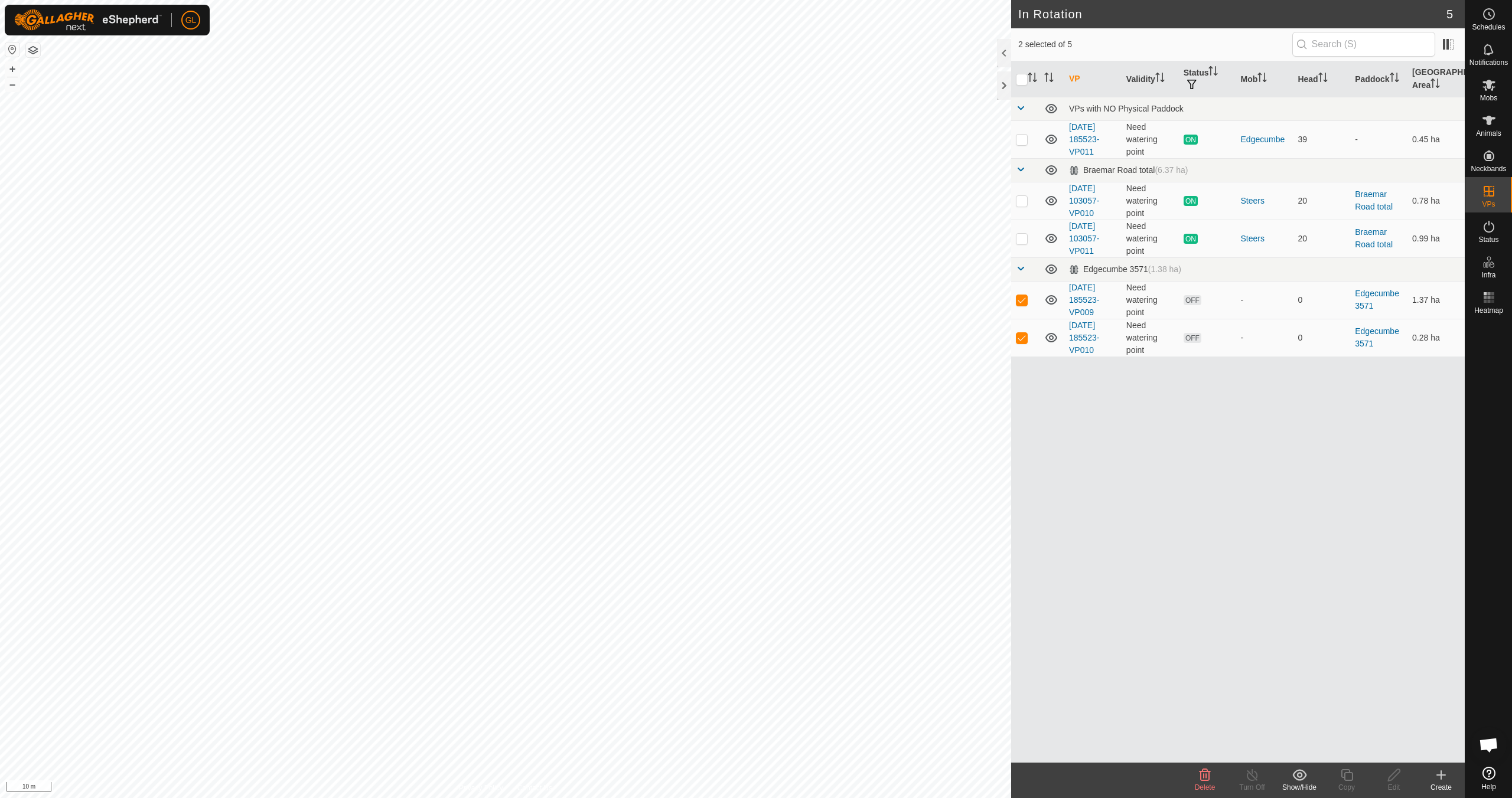
click at [1208, 782] on div "Delete" at bounding box center [1205, 787] width 48 height 10
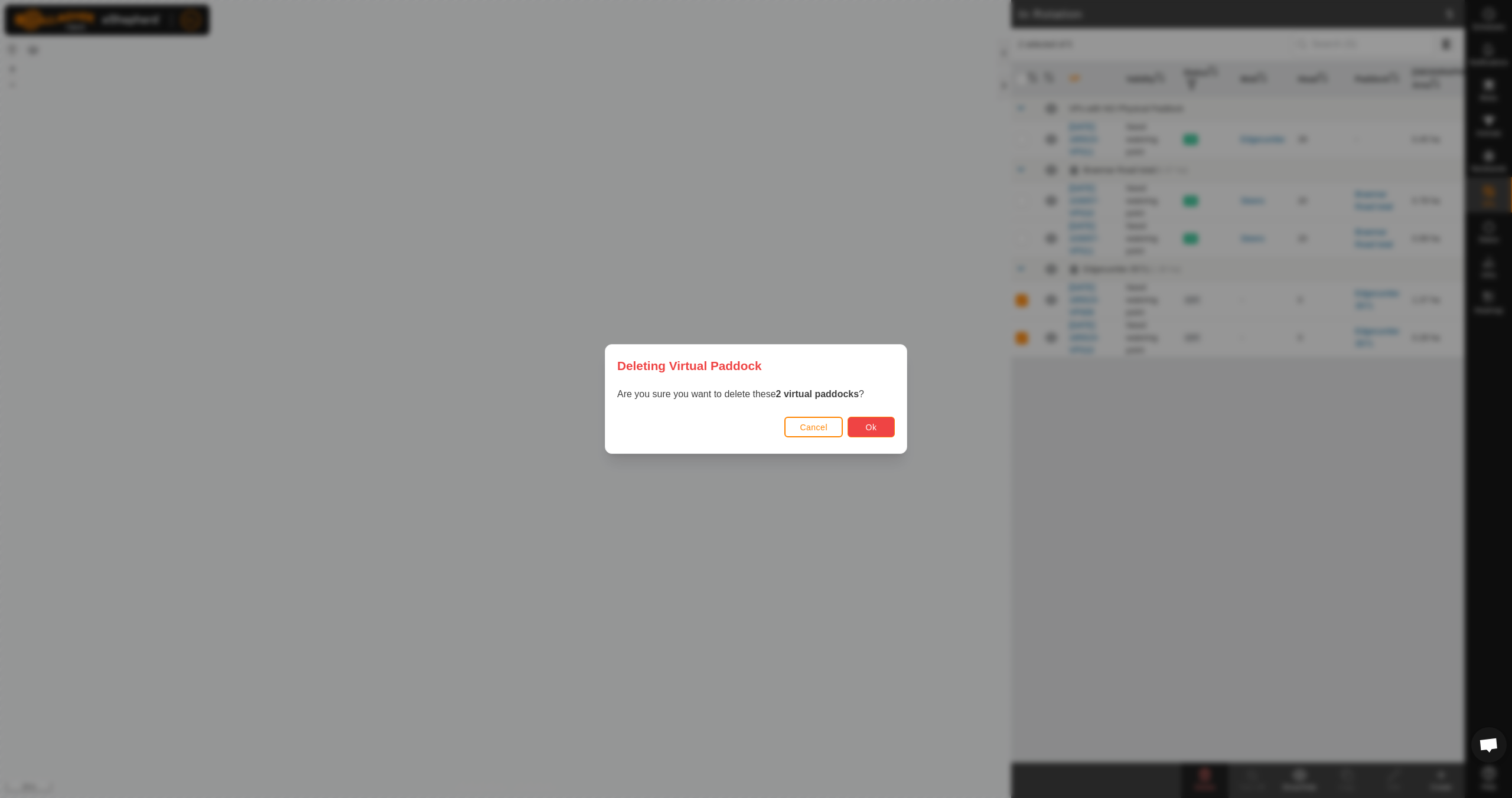
click at [870, 431] on span "Ok" at bounding box center [871, 427] width 11 height 9
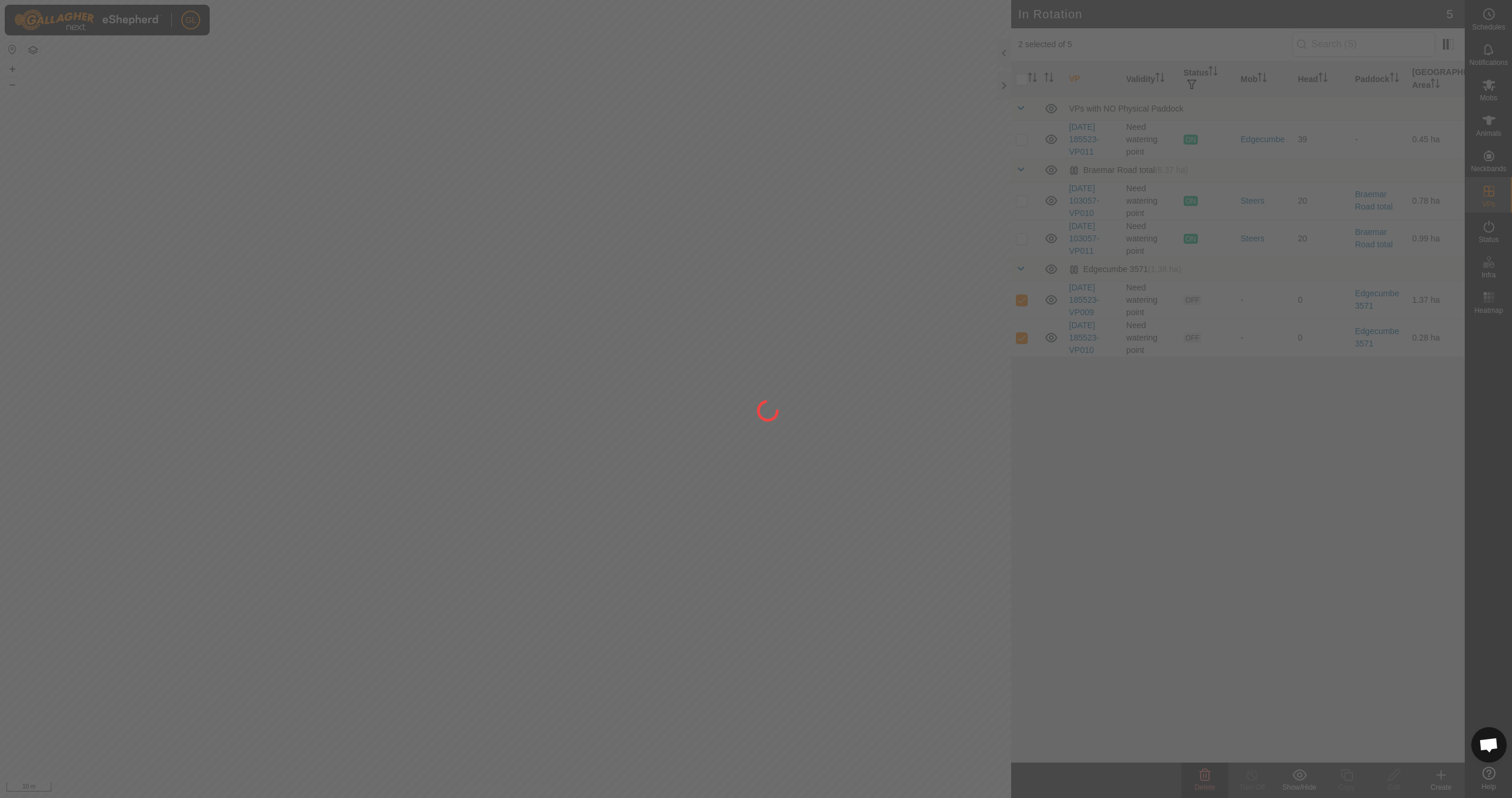
checkbox input "false"
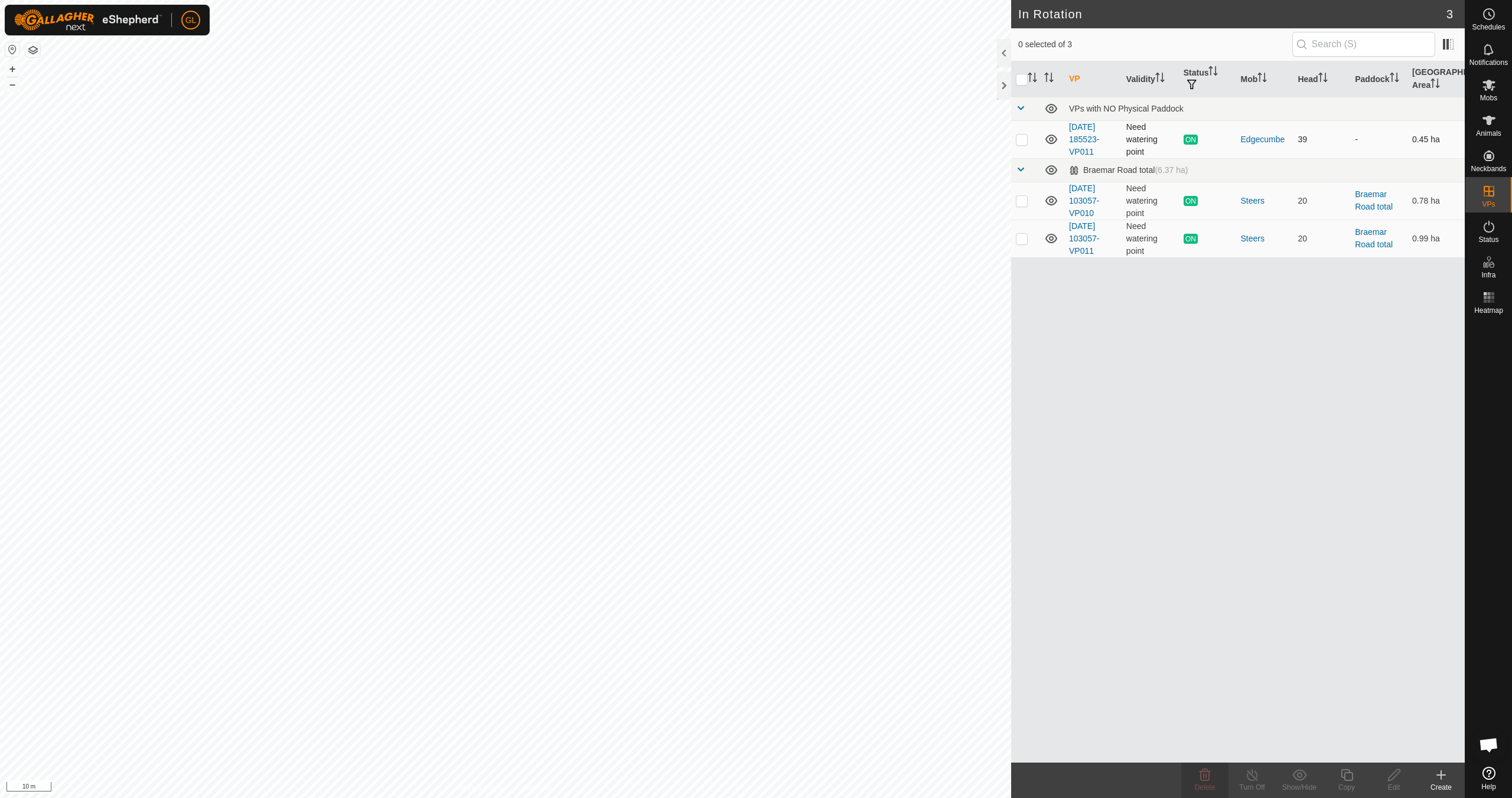
click at [1024, 142] on p-checkbox at bounding box center [1021, 140] width 12 height 9
checkbox input "true"
click at [1359, 781] on copy-svg-icon at bounding box center [1346, 775] width 48 height 14
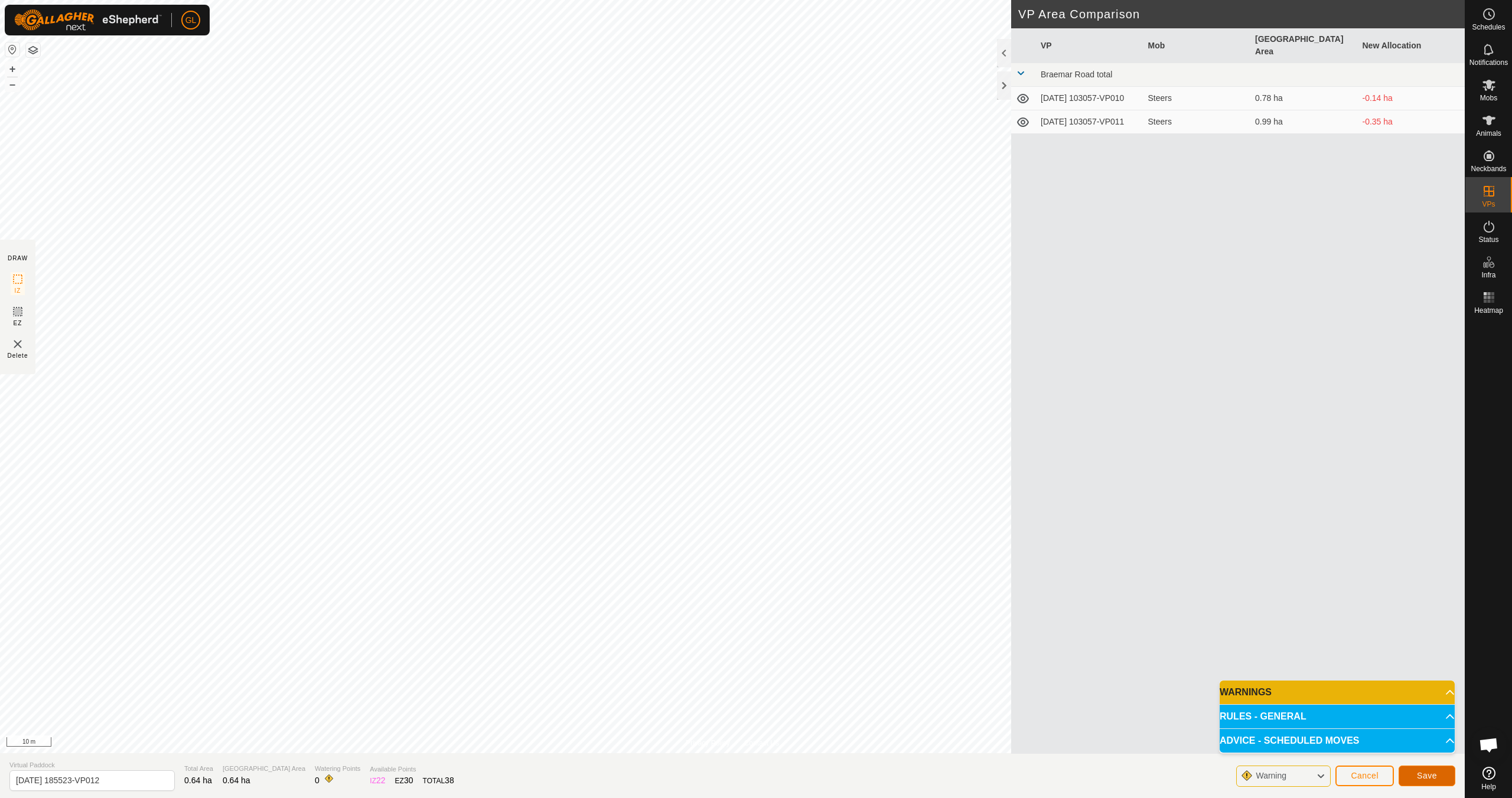
click at [1429, 775] on span "Save" at bounding box center [1427, 776] width 20 height 9
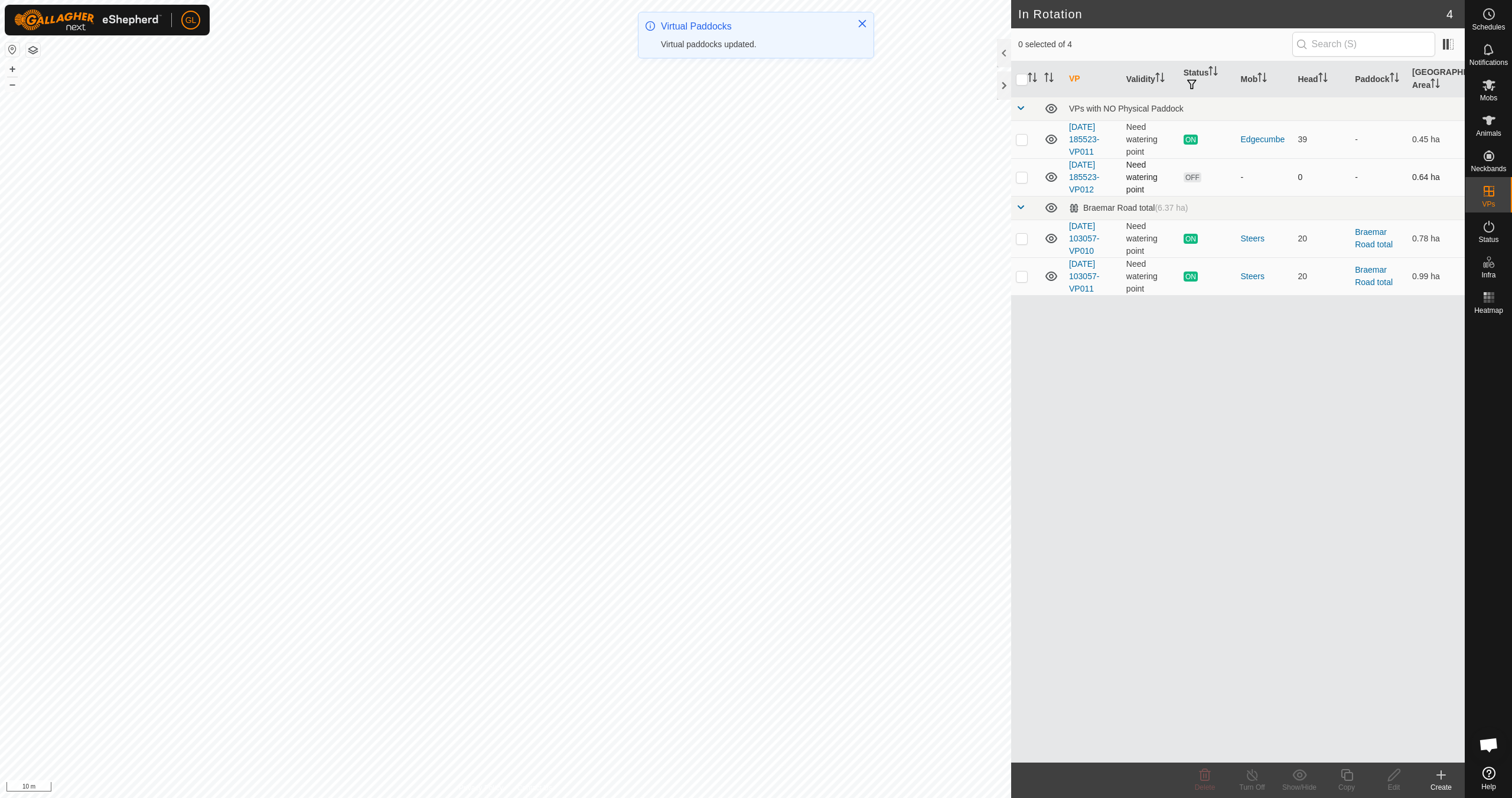
click at [1021, 178] on p-checkbox at bounding box center [1021, 177] width 12 height 9
checkbox input "true"
click at [1397, 785] on div "Edit" at bounding box center [1394, 787] width 48 height 10
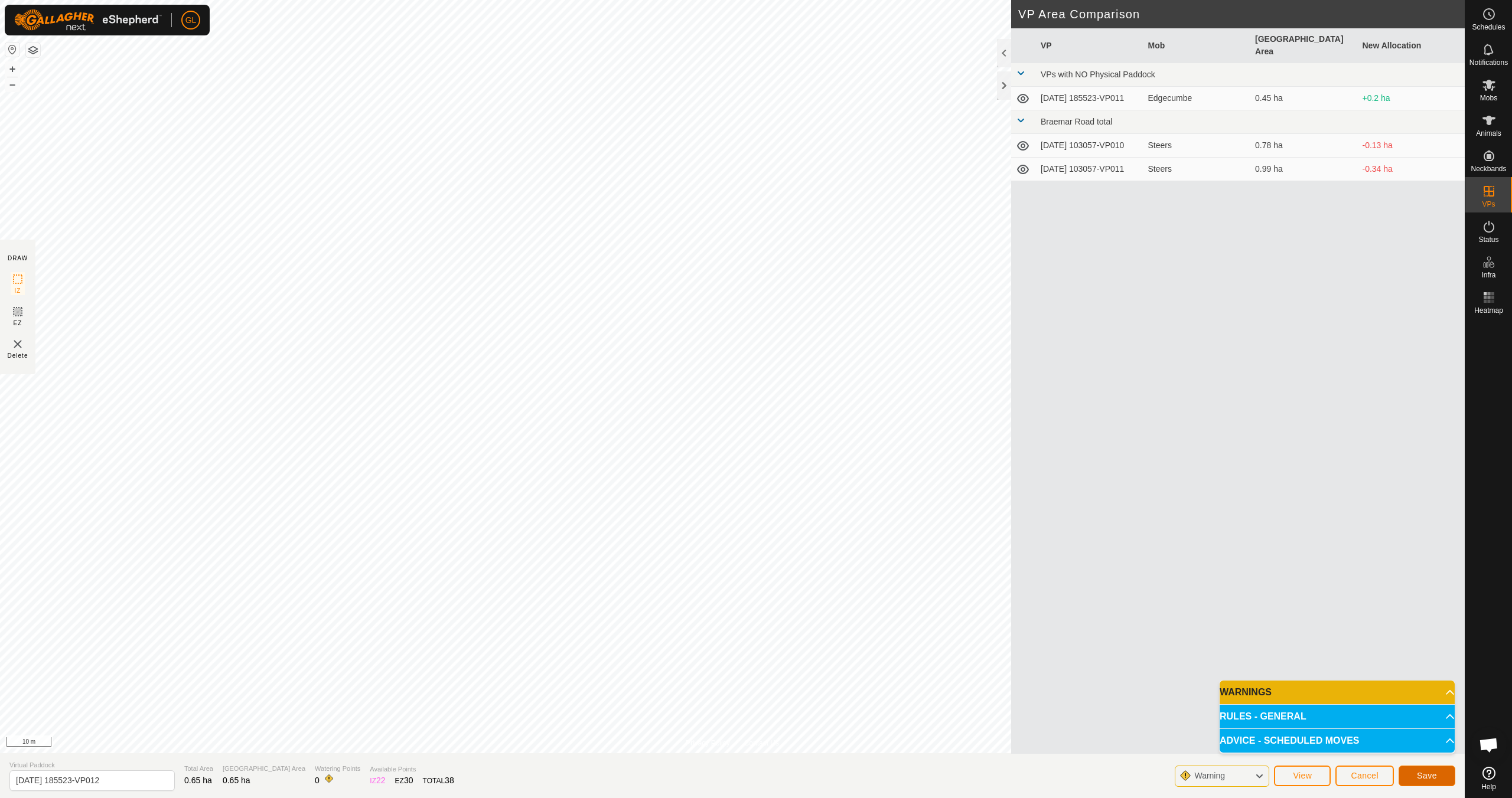
click at [1419, 774] on span "Save" at bounding box center [1427, 776] width 20 height 9
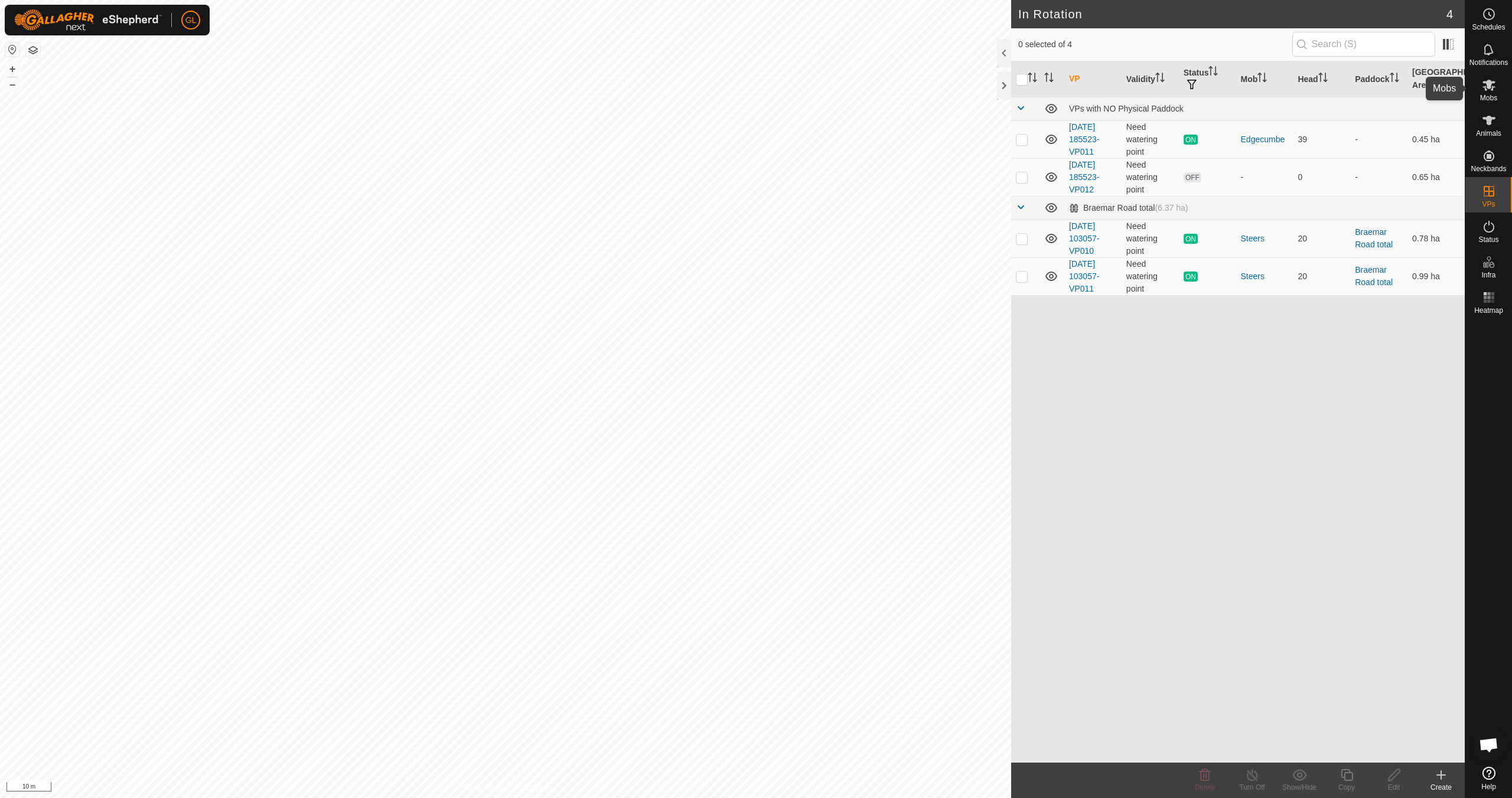
click at [1490, 91] on icon at bounding box center [1489, 85] width 14 height 14
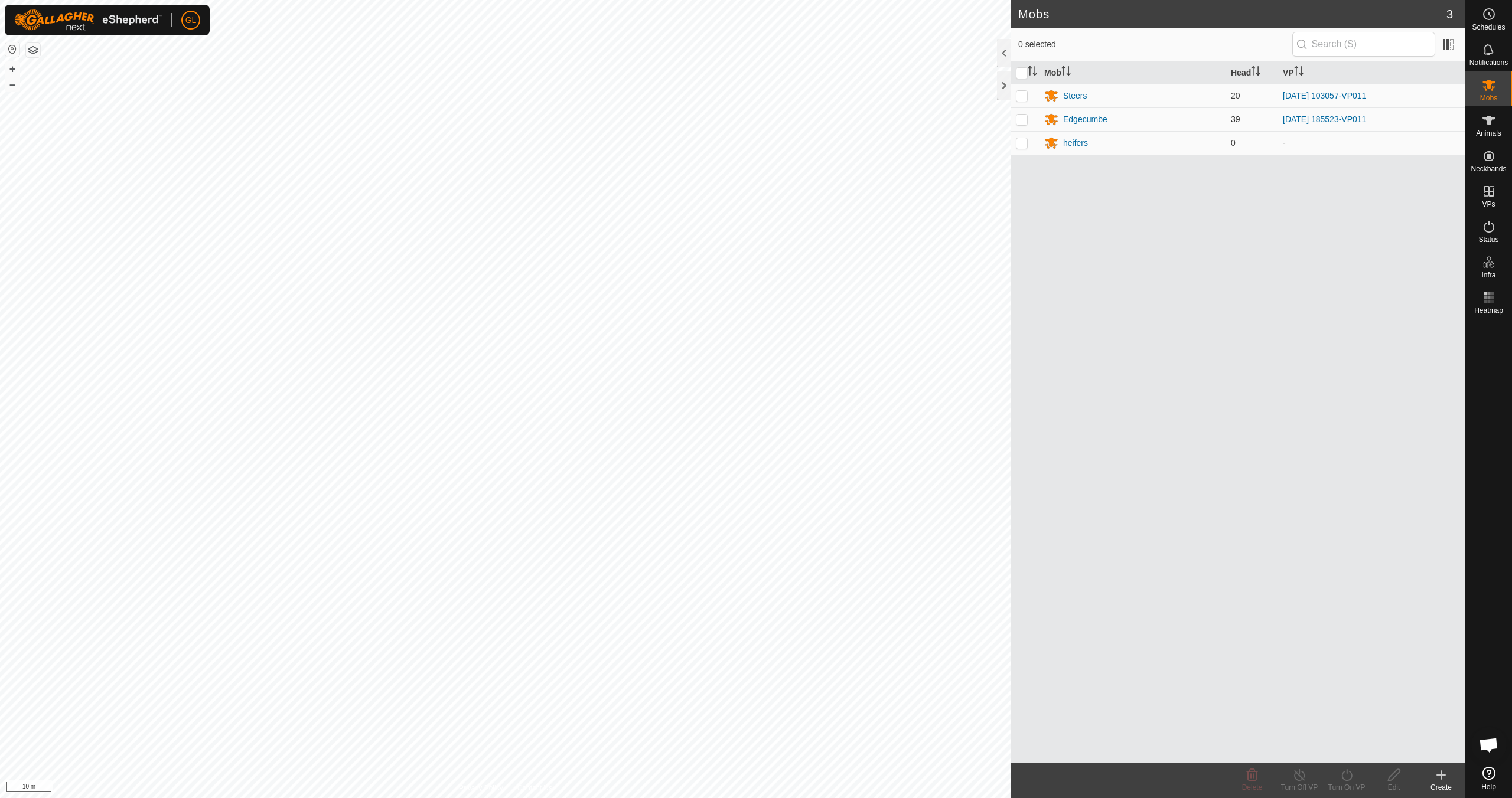
click at [1072, 120] on div "GL Schedules Notifications Mobs Animals Neckbands VPs Status Infra Heatmap Help…" at bounding box center [756, 399] width 1512 height 798
click at [1081, 118] on div "Edgecumbe" at bounding box center [1085, 119] width 45 height 12
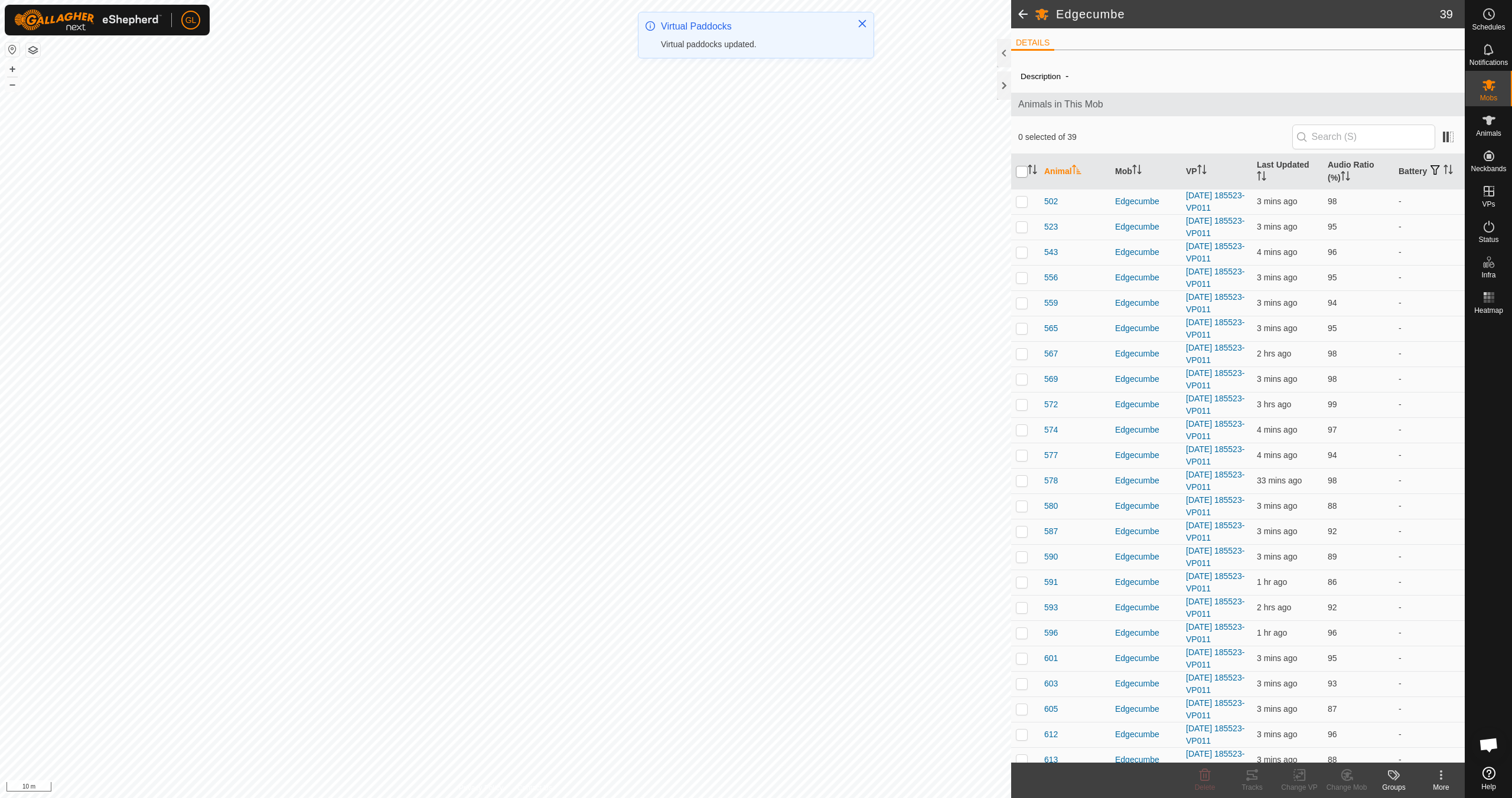
click at [1022, 175] on input "checkbox" at bounding box center [1021, 171] width 12 height 12
checkbox input "true"
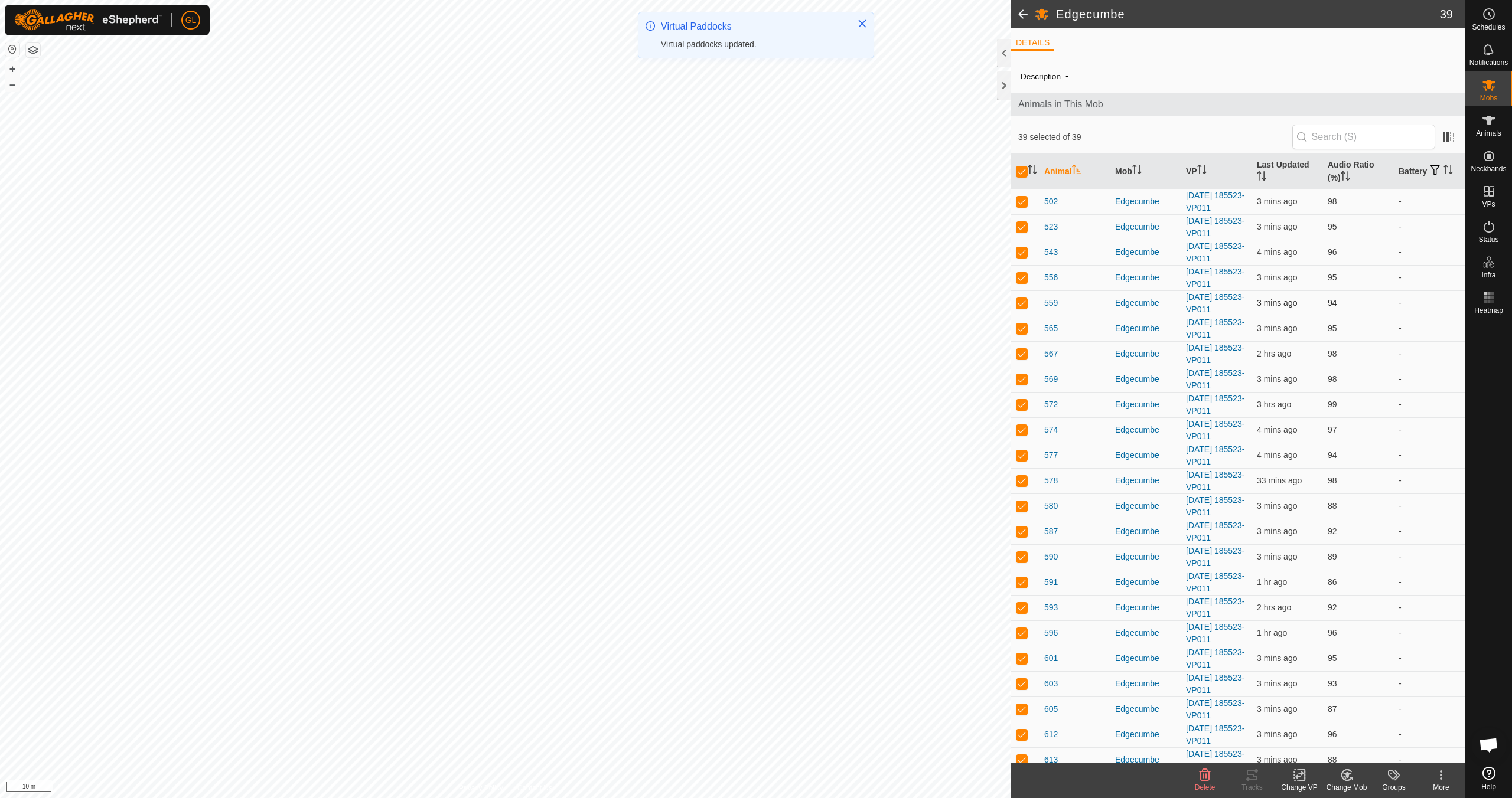
checkbox input "true"
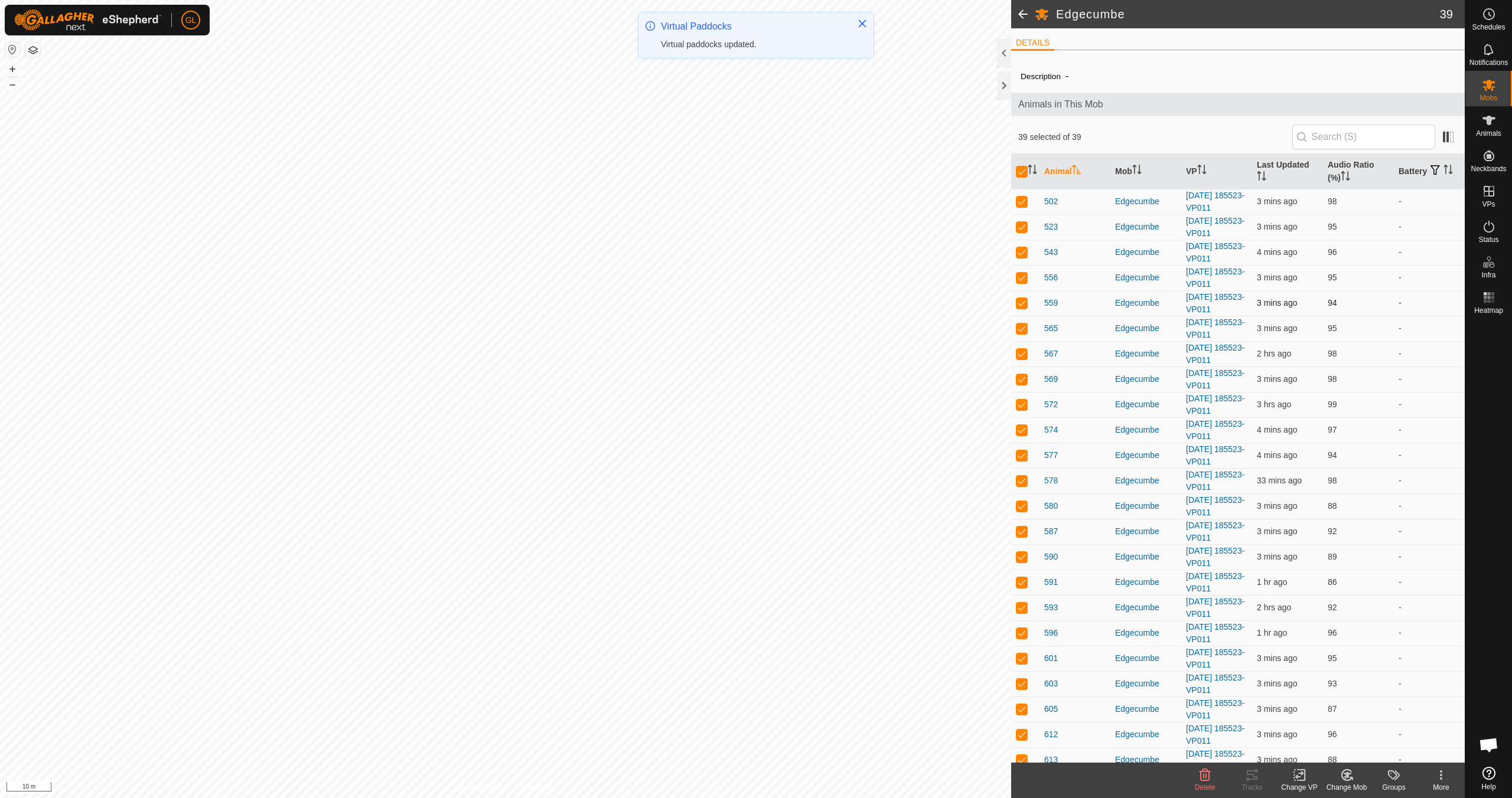
checkbox input "true"
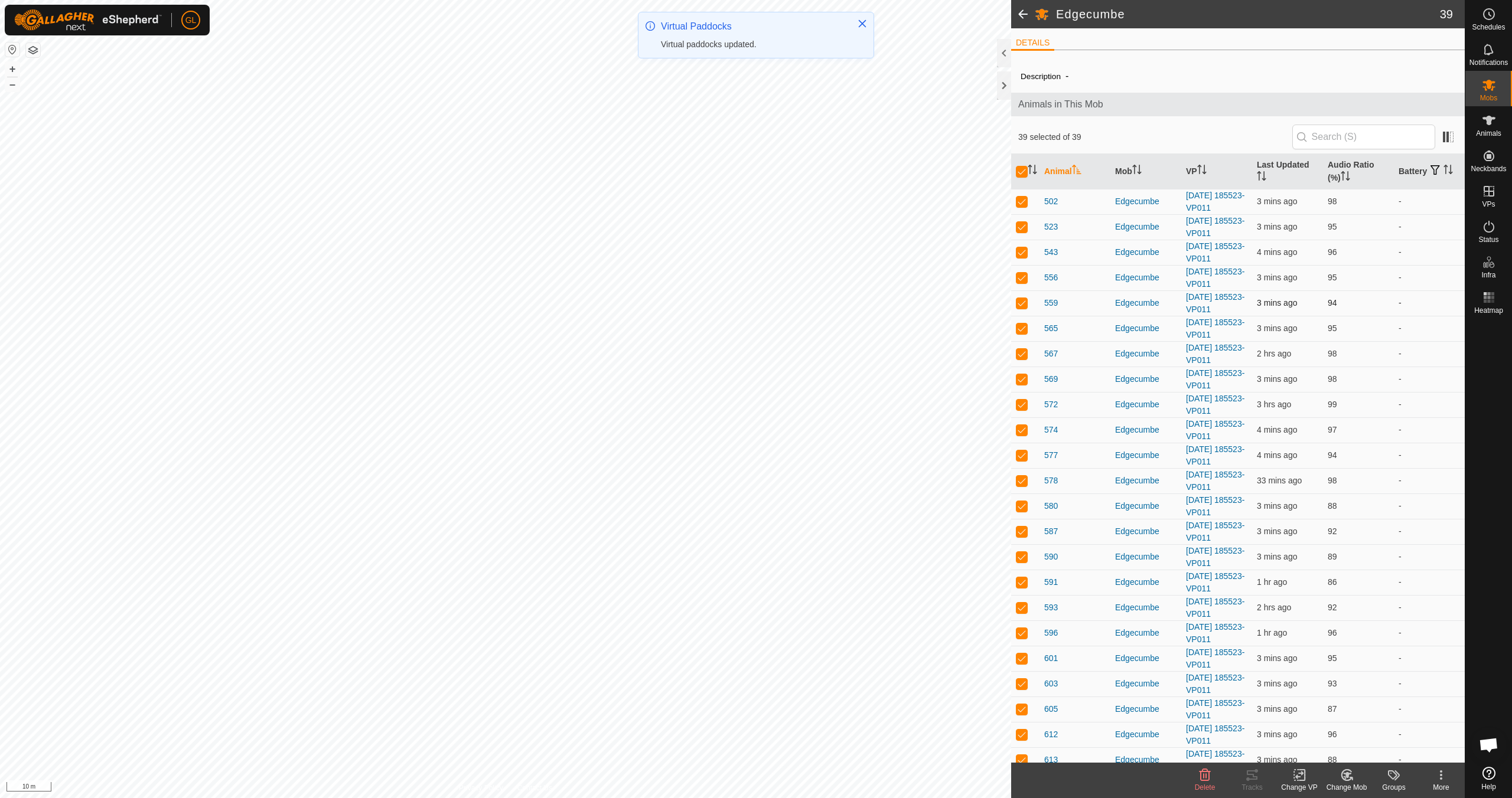
checkbox input "true"
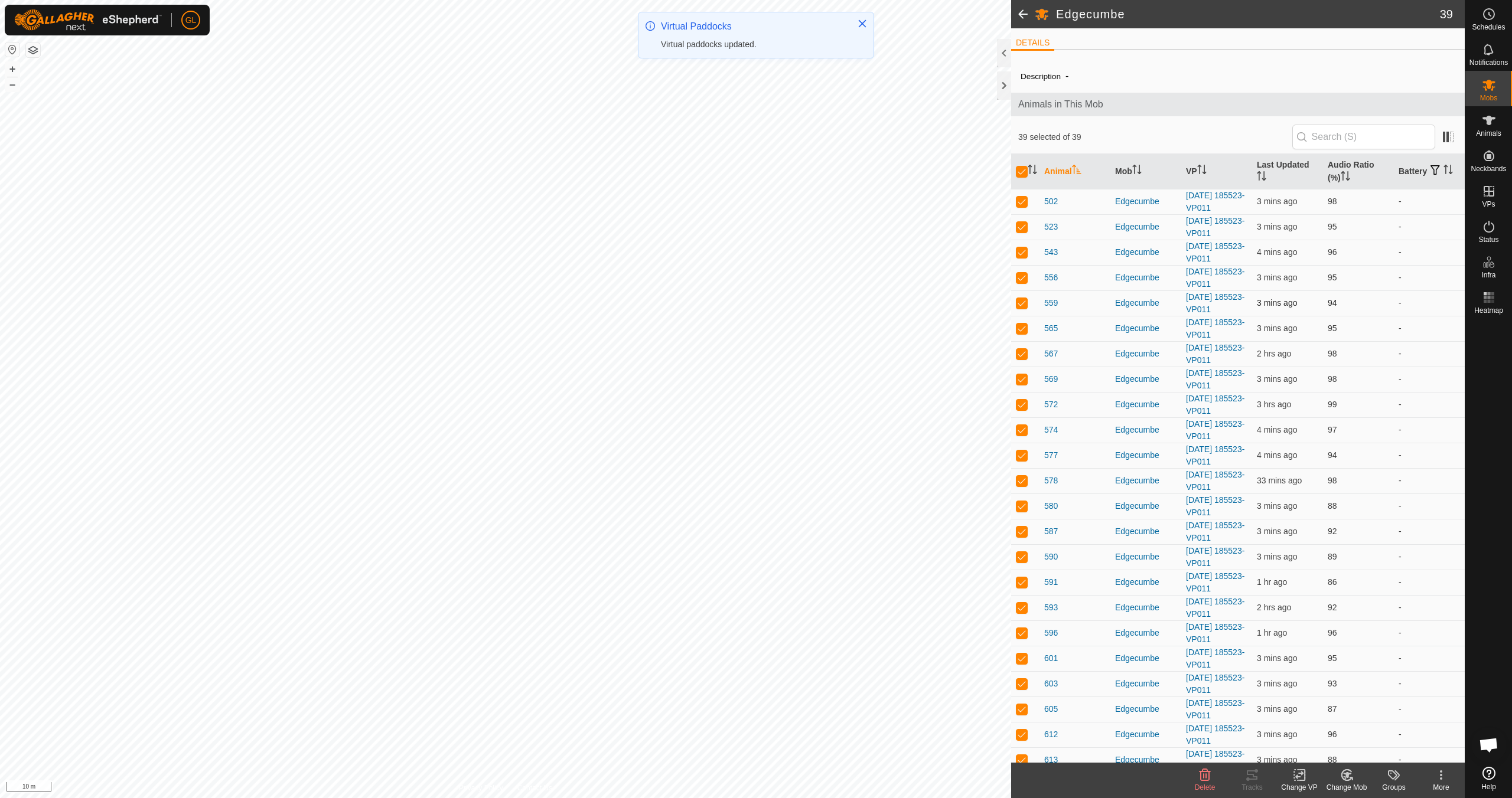
checkbox input "true"
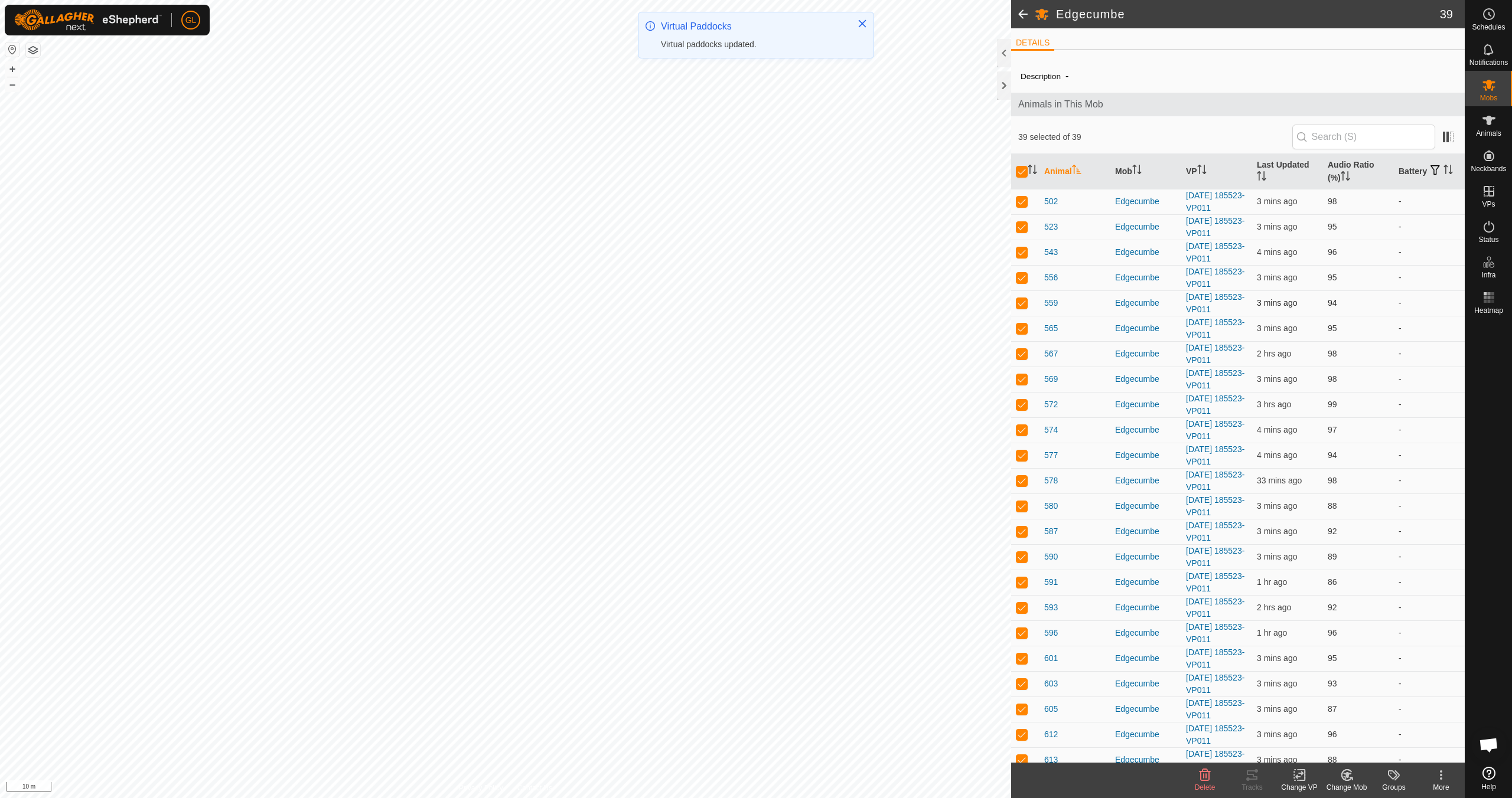
checkbox input "true"
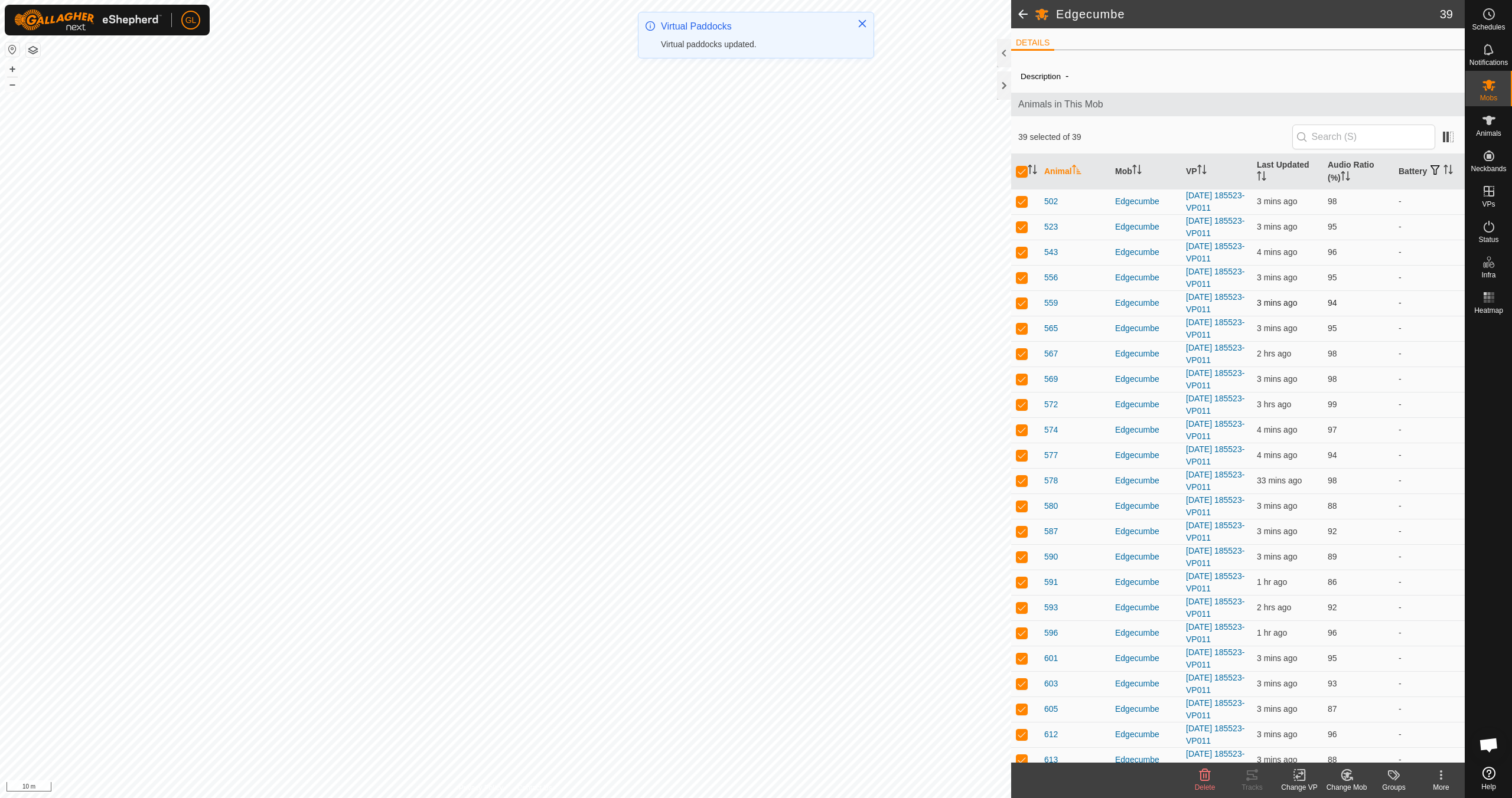
checkbox input "true"
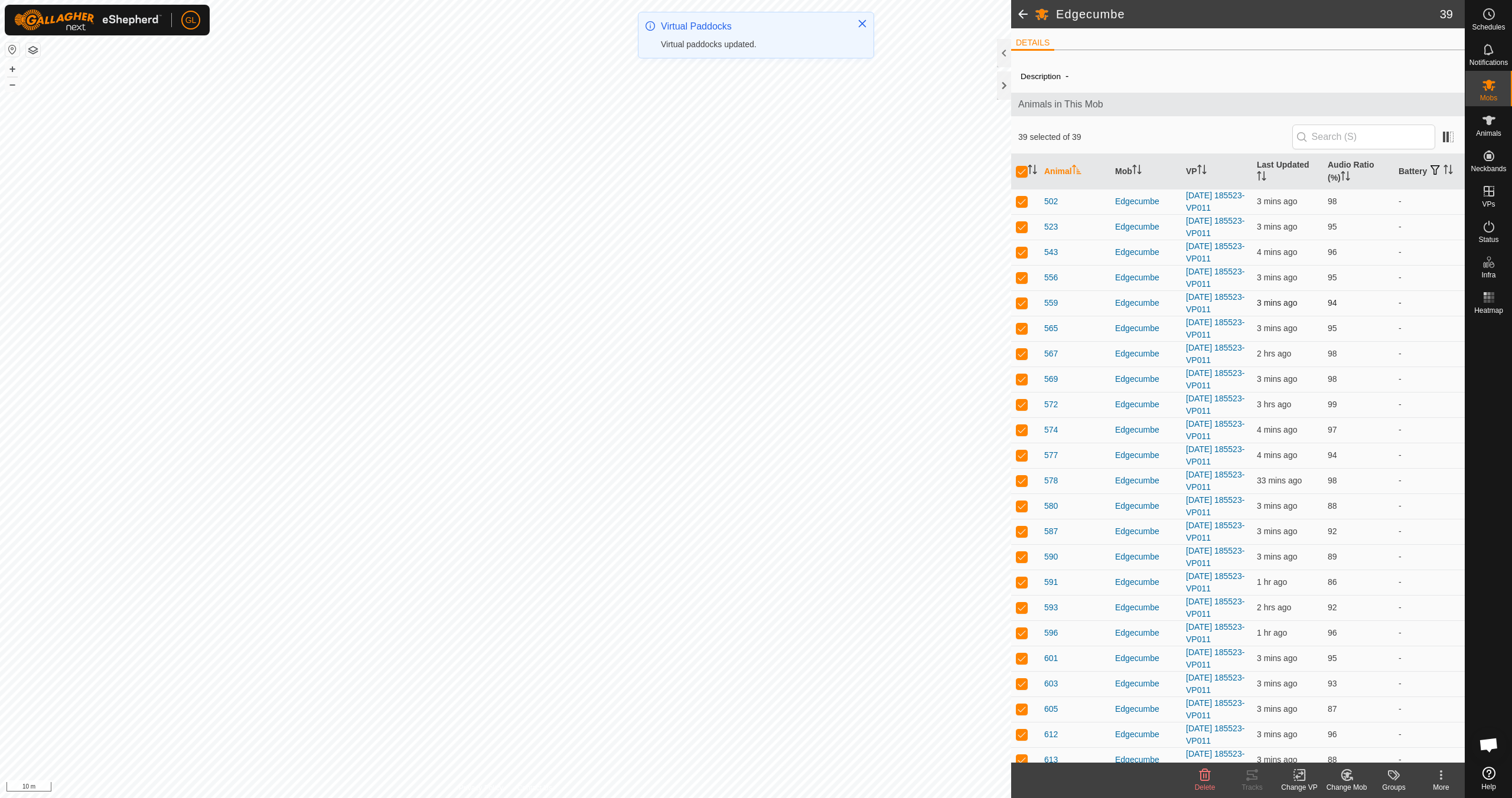
checkbox input "true"
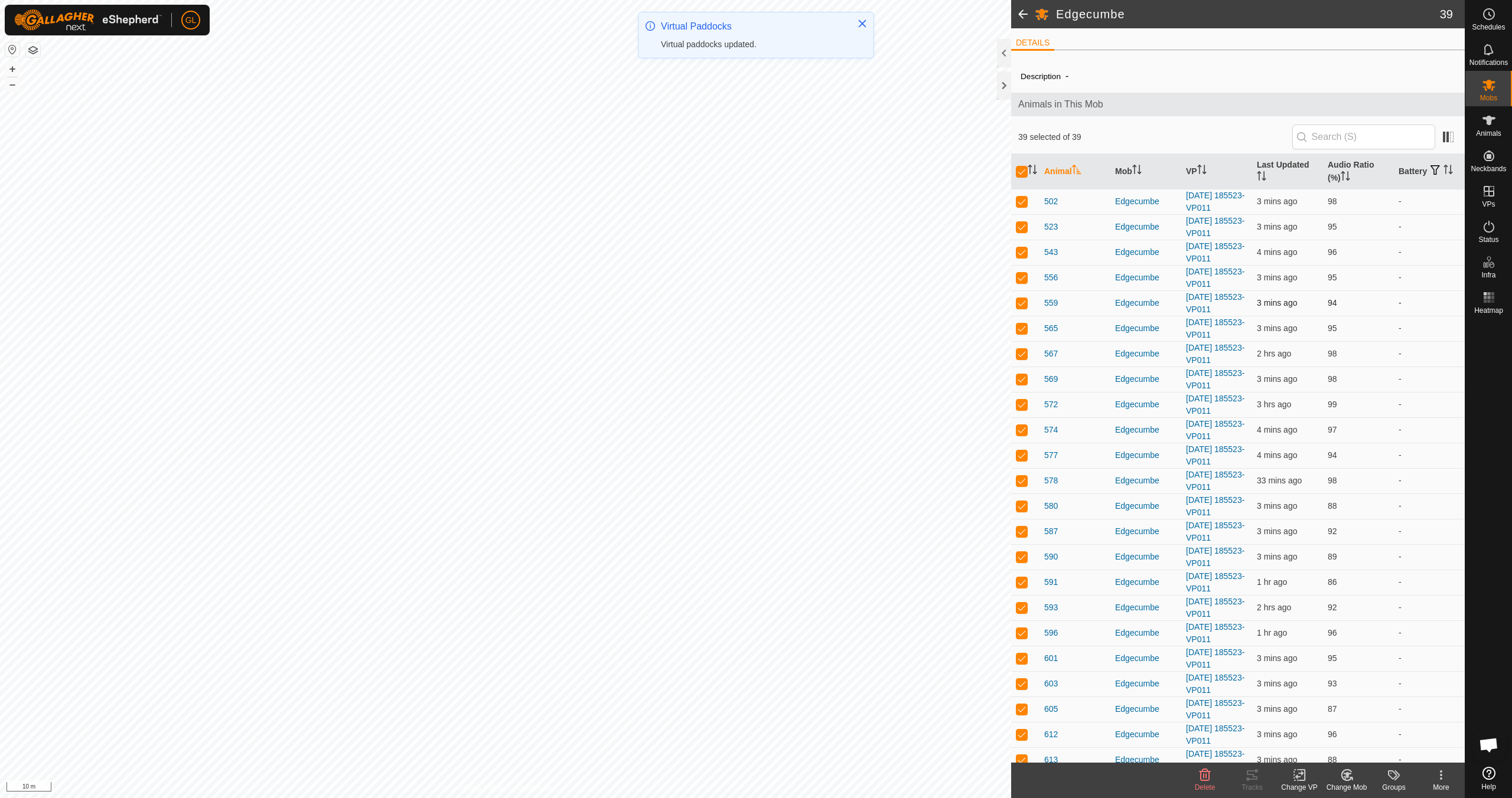
checkbox input "true"
click at [1304, 781] on icon at bounding box center [1300, 775] width 15 height 14
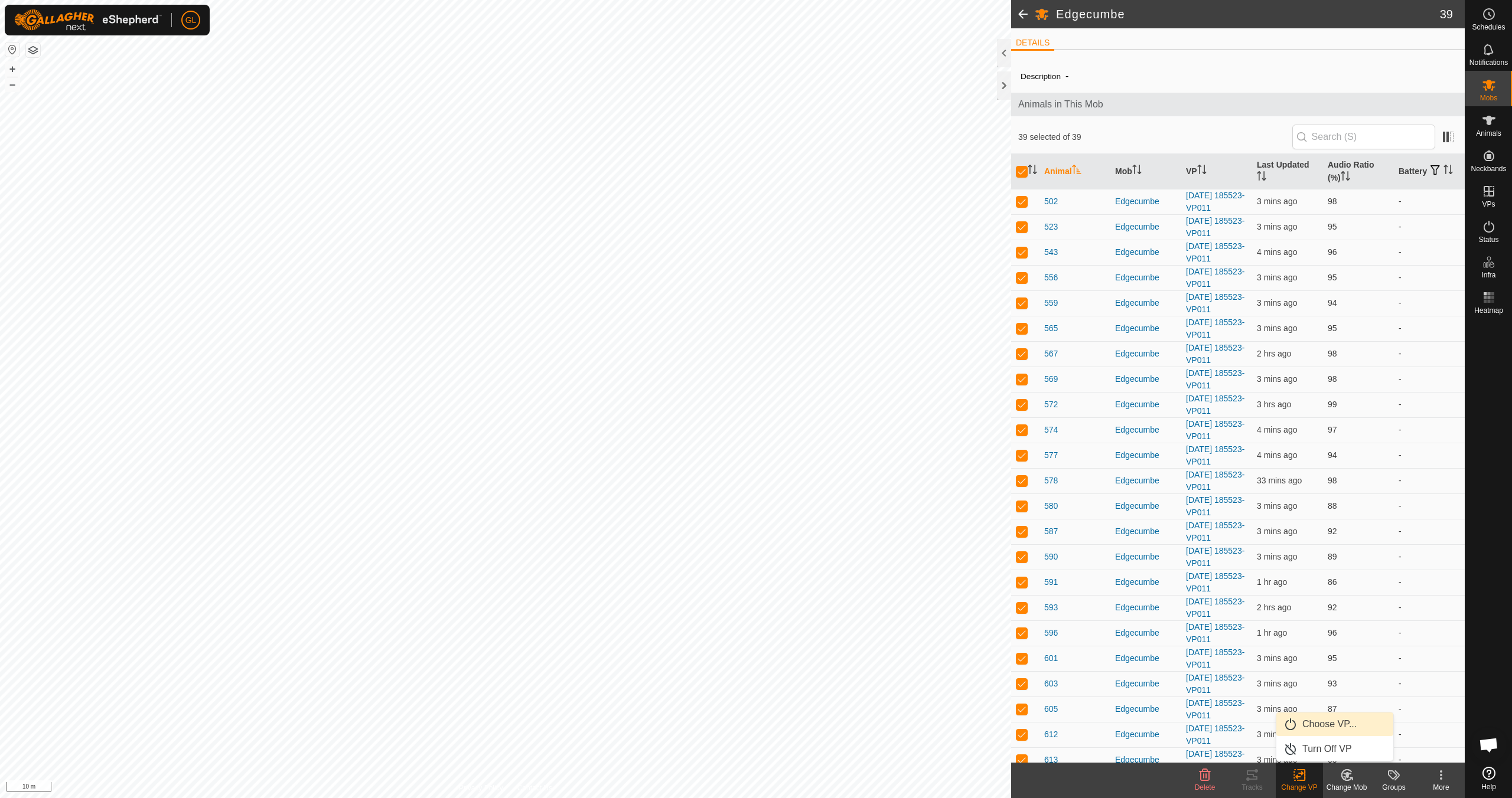
click at [1332, 725] on link "Choose VP..." at bounding box center [1335, 724] width 117 height 23
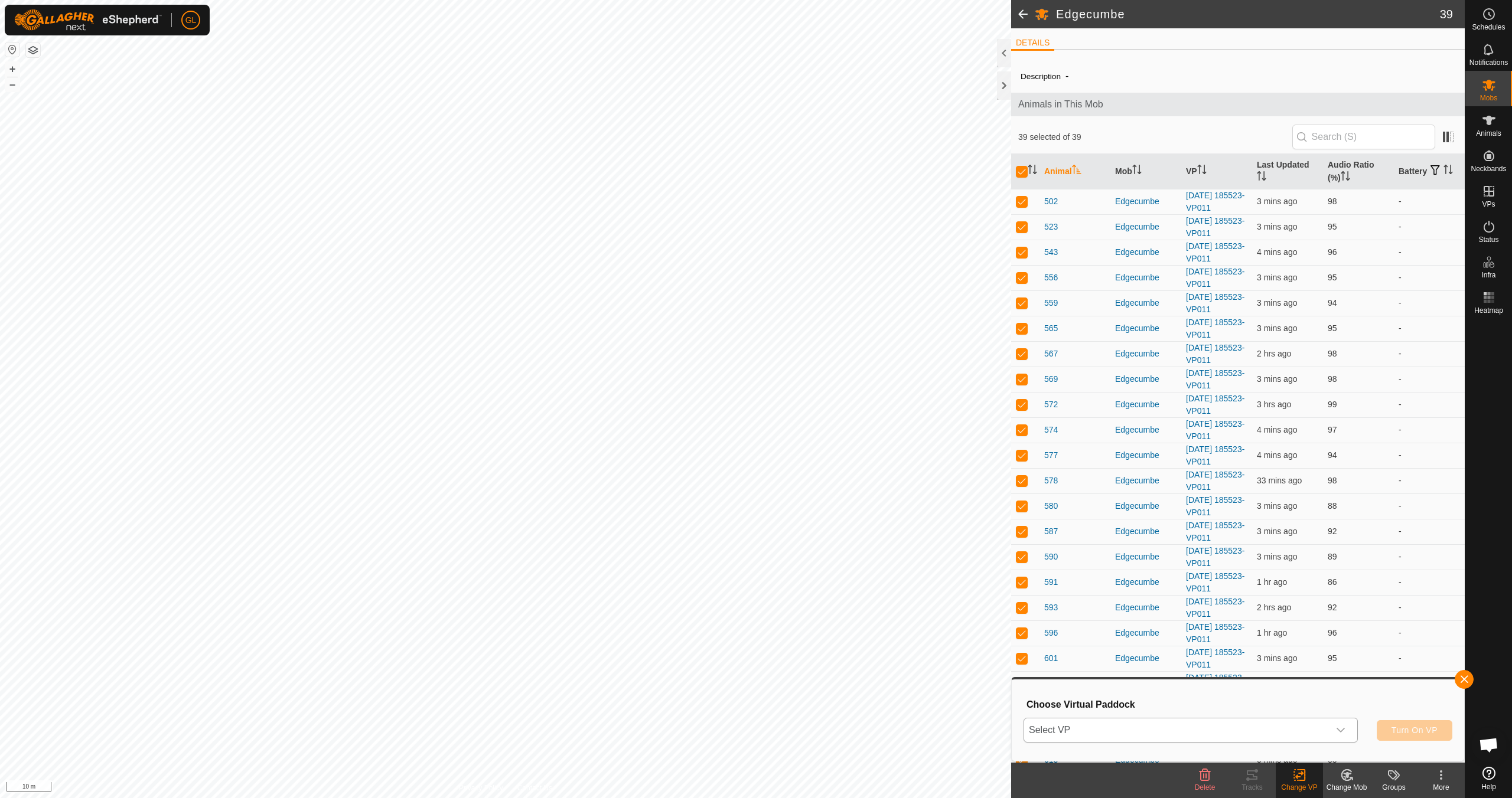
click at [1341, 728] on icon "dropdown trigger" at bounding box center [1341, 730] width 9 height 9
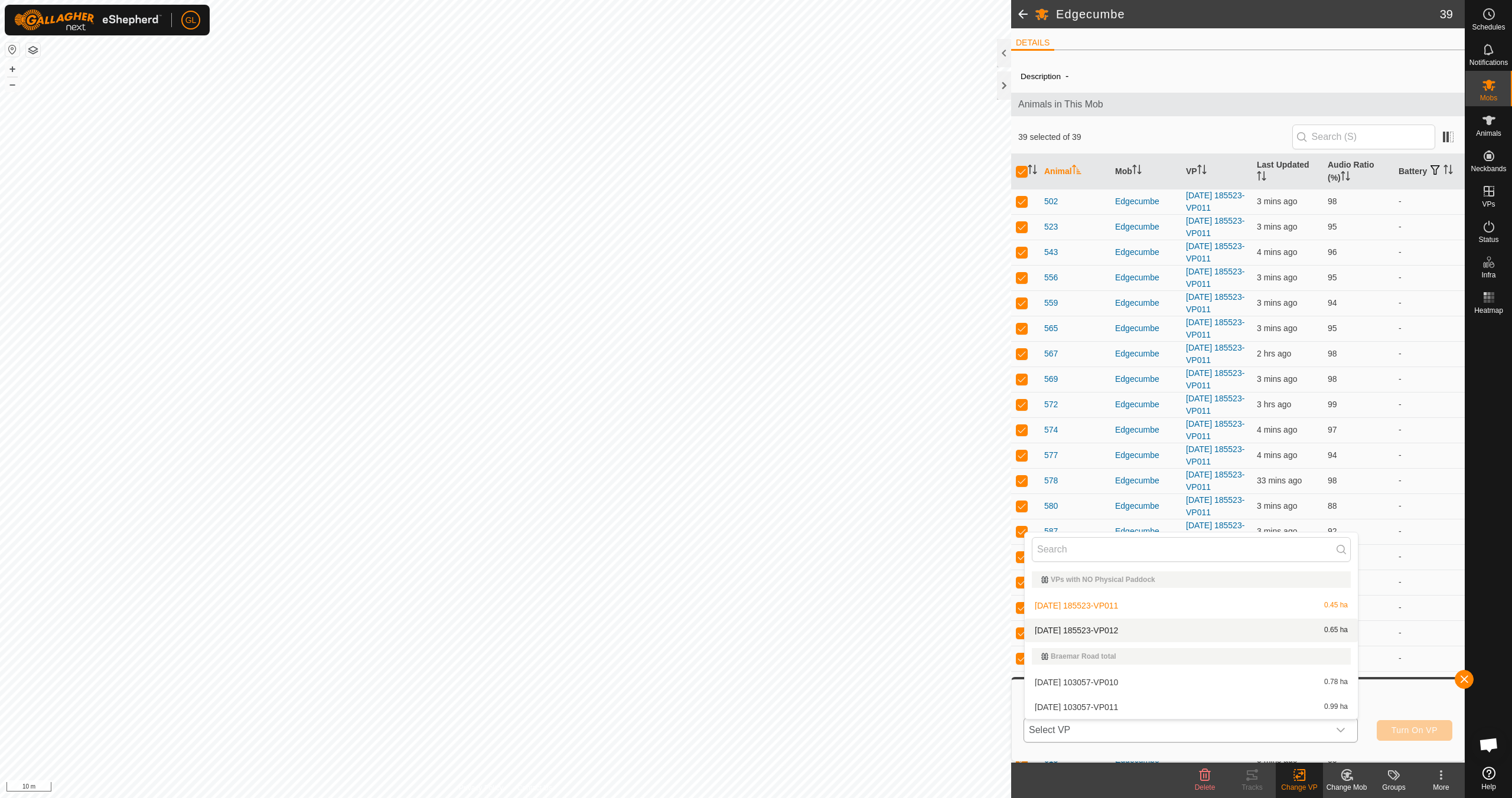
click at [1258, 635] on li "[DATE] 185523-VP012 0.65 ha" at bounding box center [1192, 629] width 334 height 23
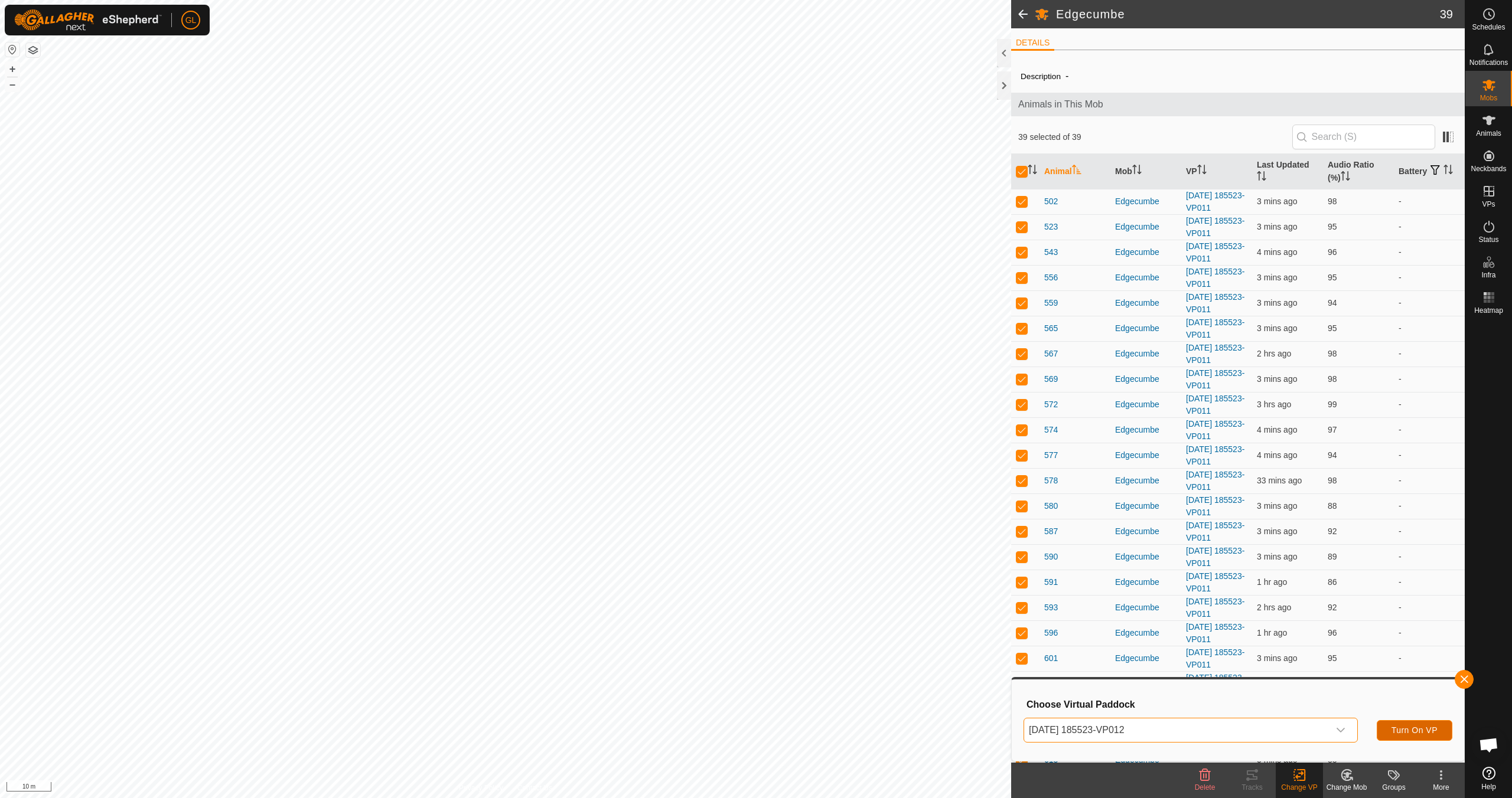
click at [1418, 730] on span "Turn On VP" at bounding box center [1414, 730] width 46 height 9
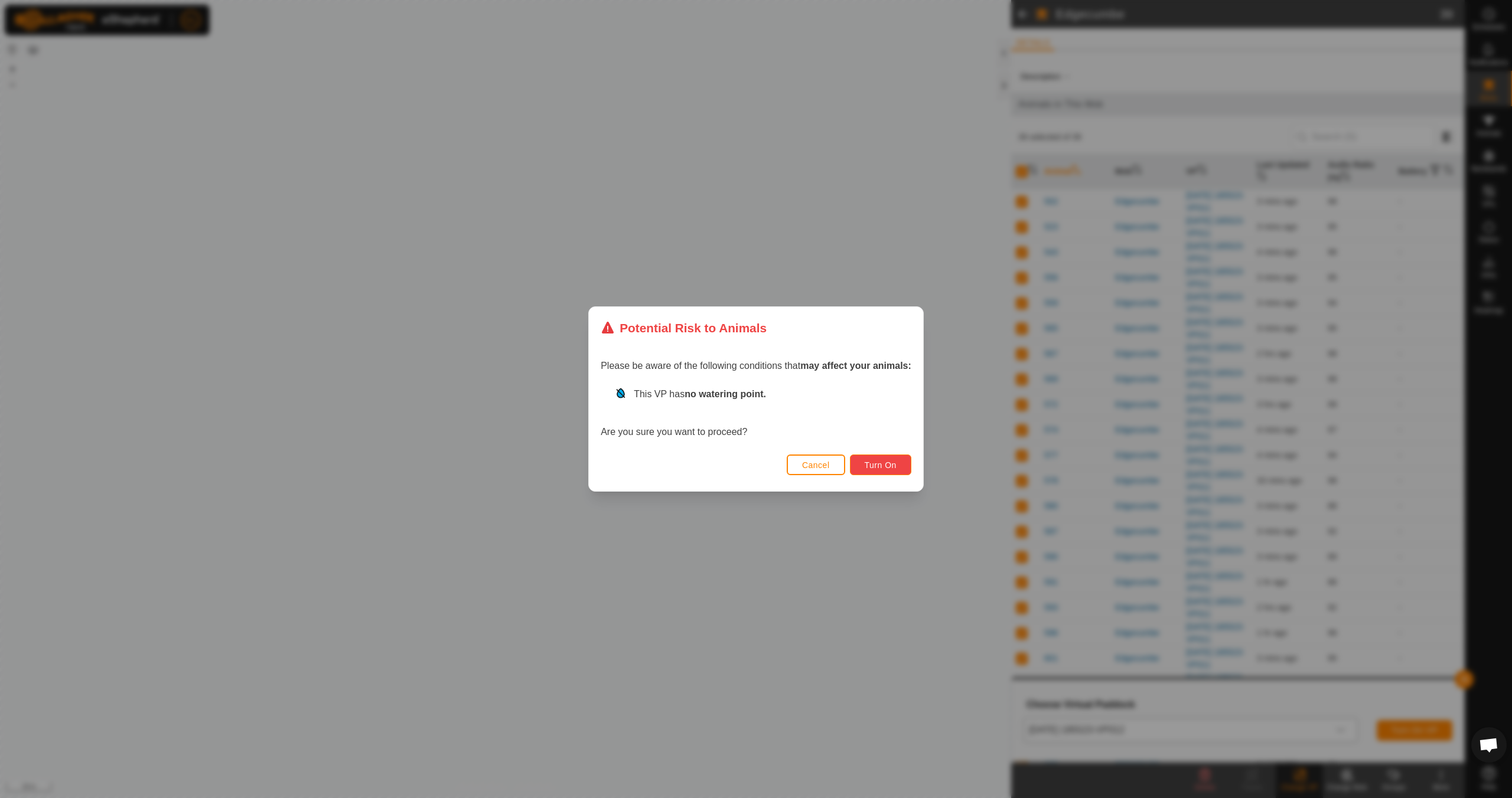
click at [879, 465] on span "Turn On" at bounding box center [880, 466] width 32 height 9
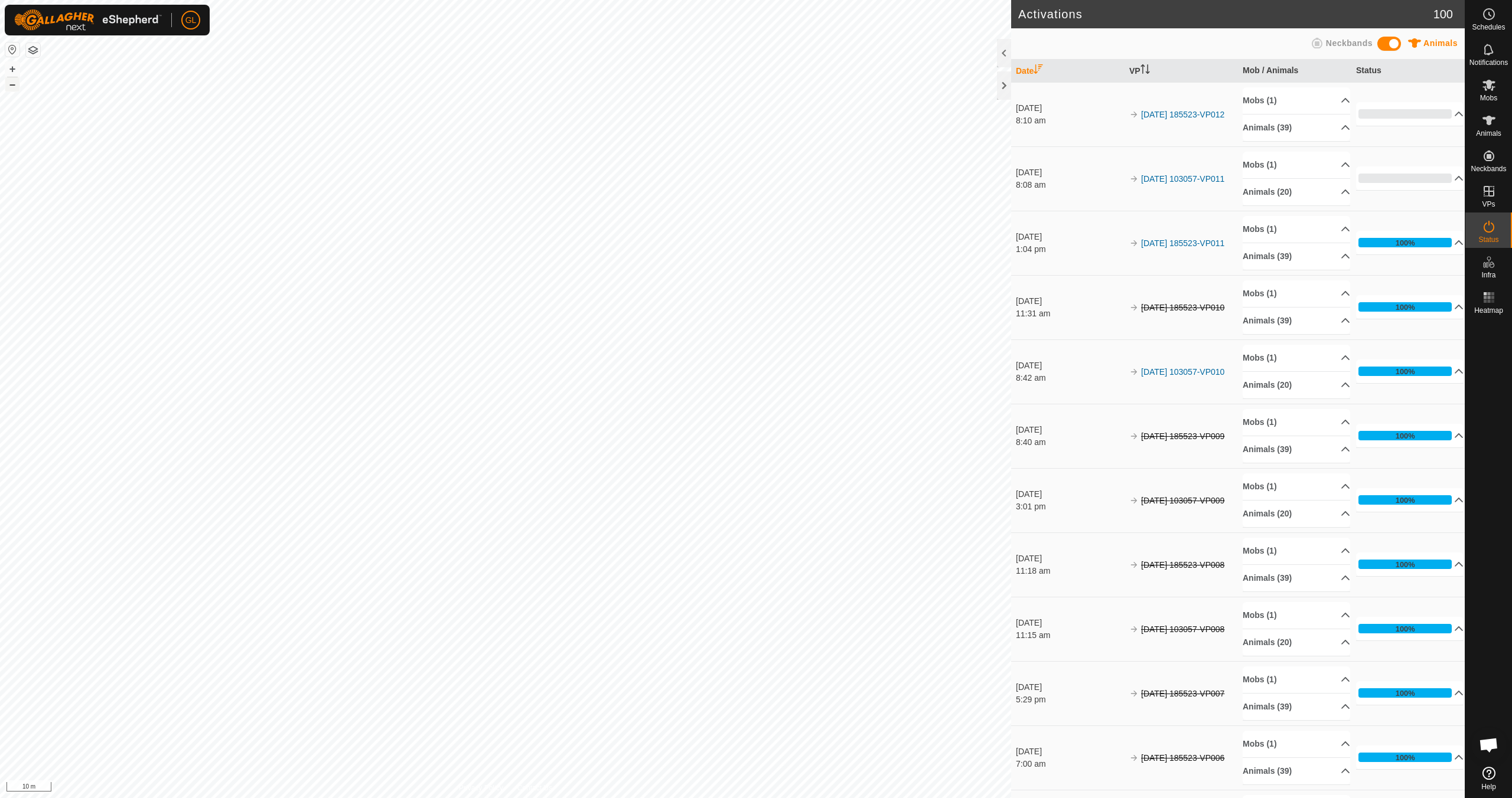
click at [8, 86] on button "–" at bounding box center [12, 84] width 14 height 14
click at [13, 86] on button "–" at bounding box center [12, 84] width 14 height 14
